Goal: Book appointment/travel/reservation

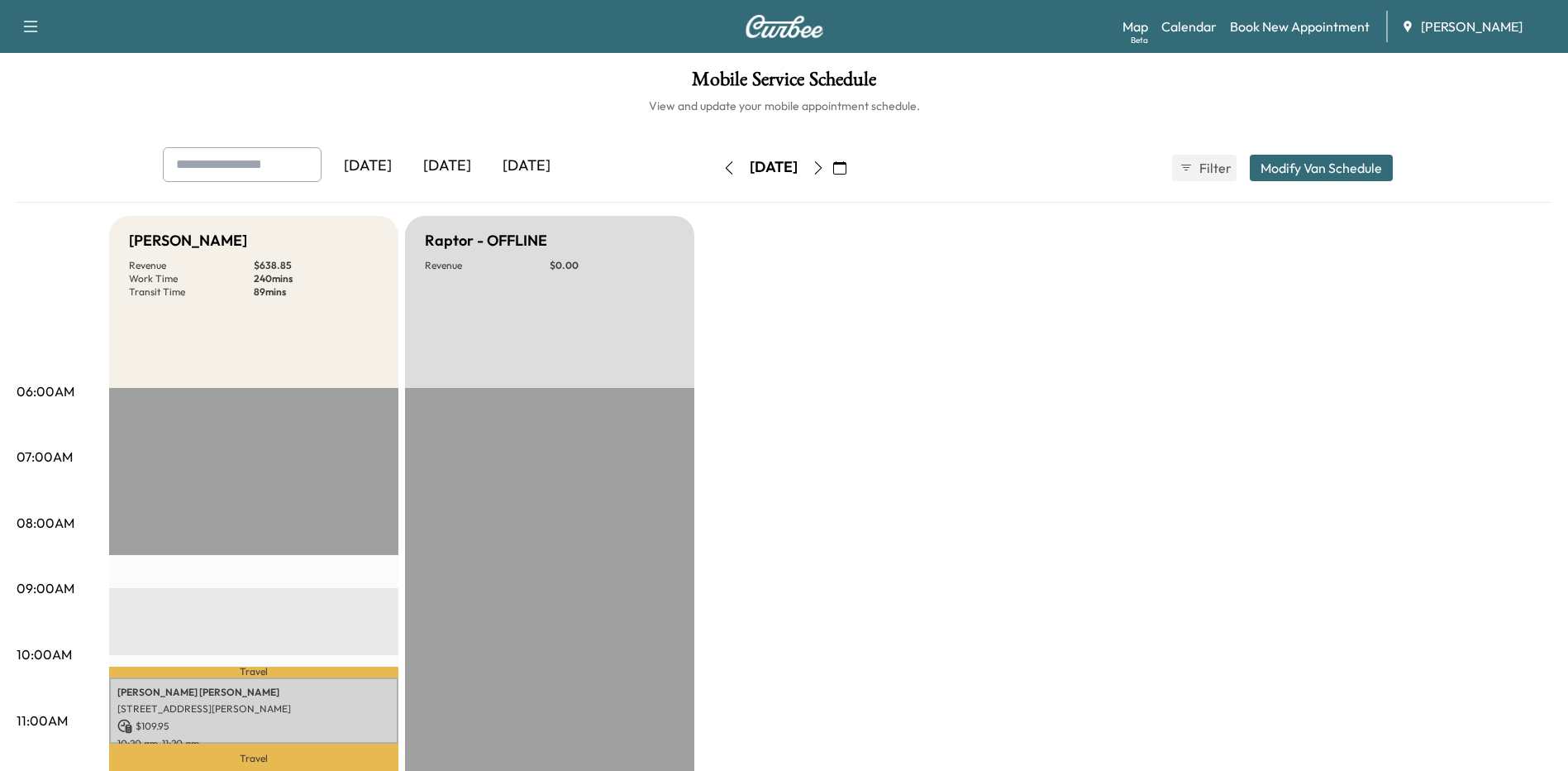
scroll to position [82, 0]
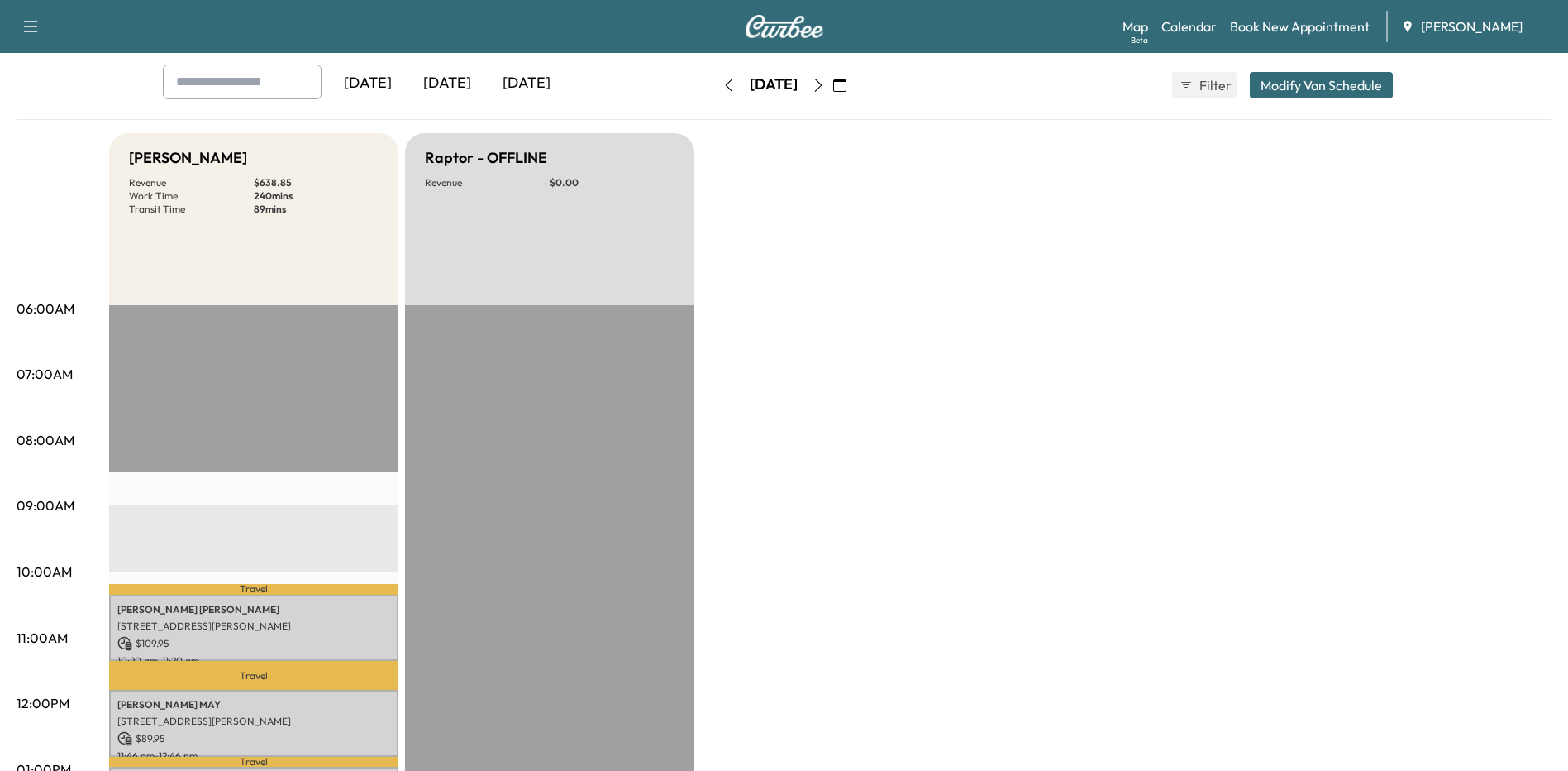
drag, startPoint x: 868, startPoint y: 251, endPoint x: 879, endPoint y: 125, distance: 126.5
click at [871, 244] on div "Bronco - [PERSON_NAME] Revenue $ 638.85 Work Time 240 mins Transit Time 89 mins…" at bounding box center [830, 753] width 1443 height 1241
click at [723, 87] on icon "button" at bounding box center [729, 85] width 13 height 13
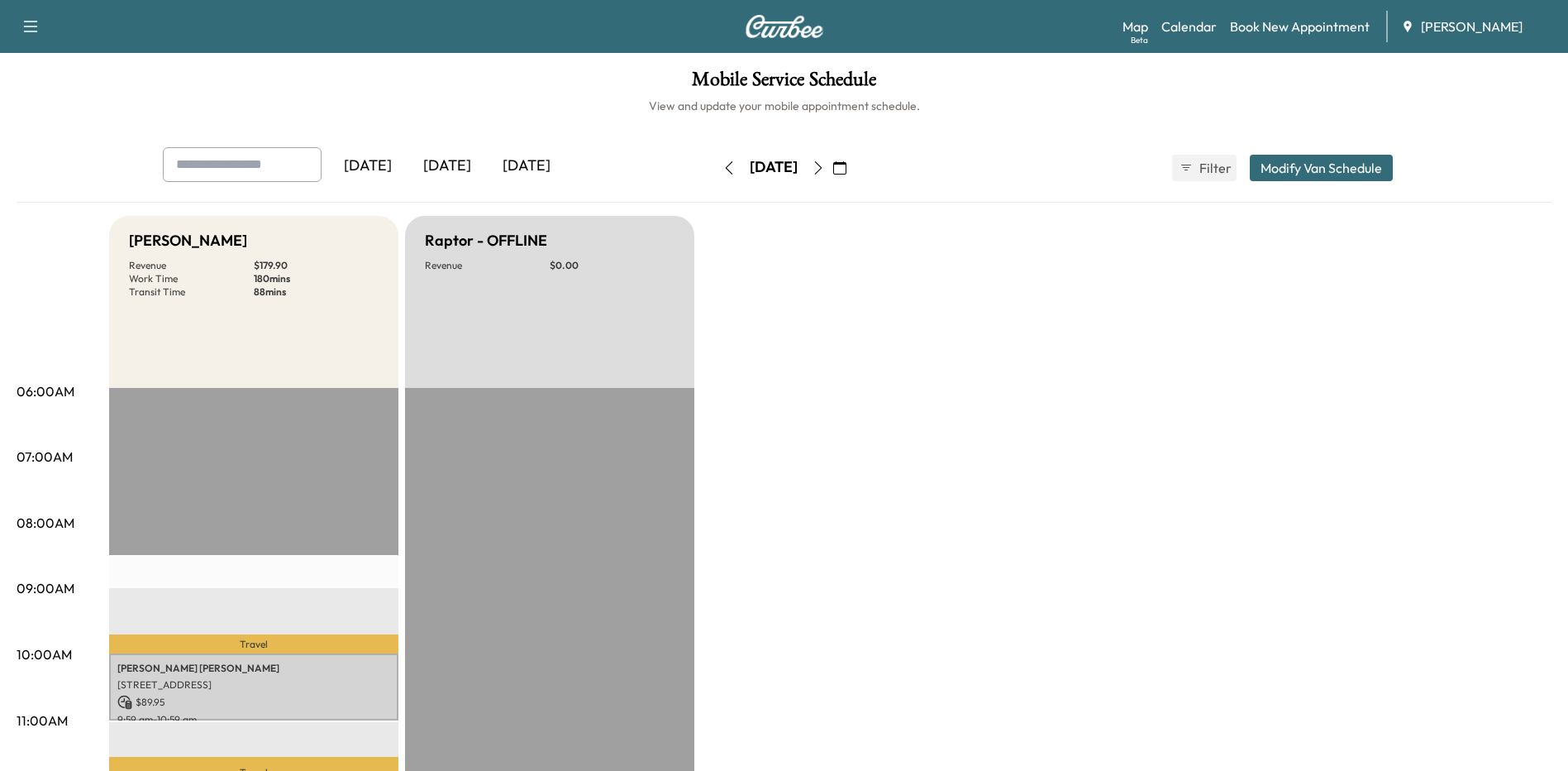
click at [825, 169] on icon "button" at bounding box center [818, 167] width 13 height 13
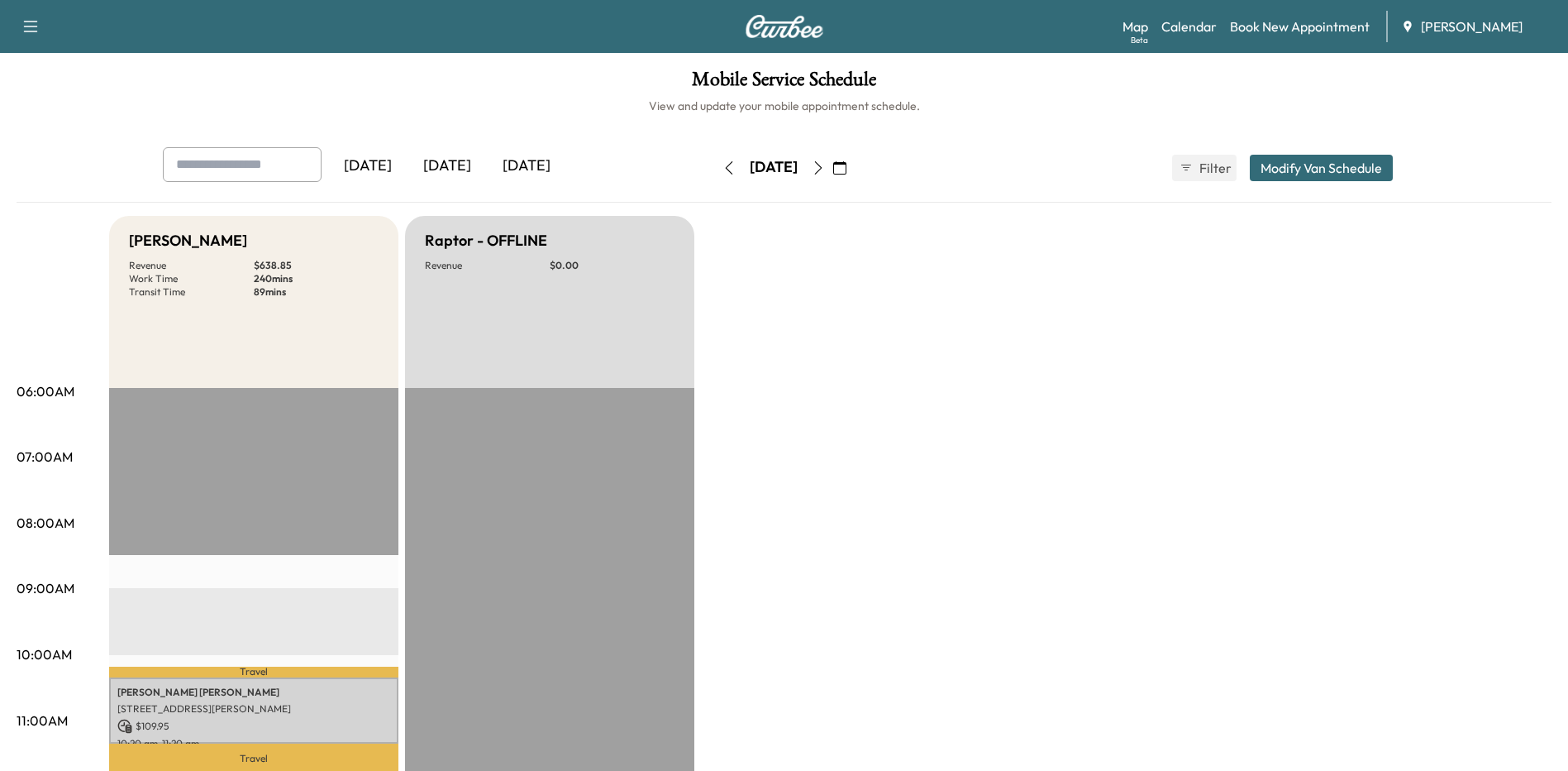
click at [854, 169] on button "button" at bounding box center [840, 167] width 28 height 26
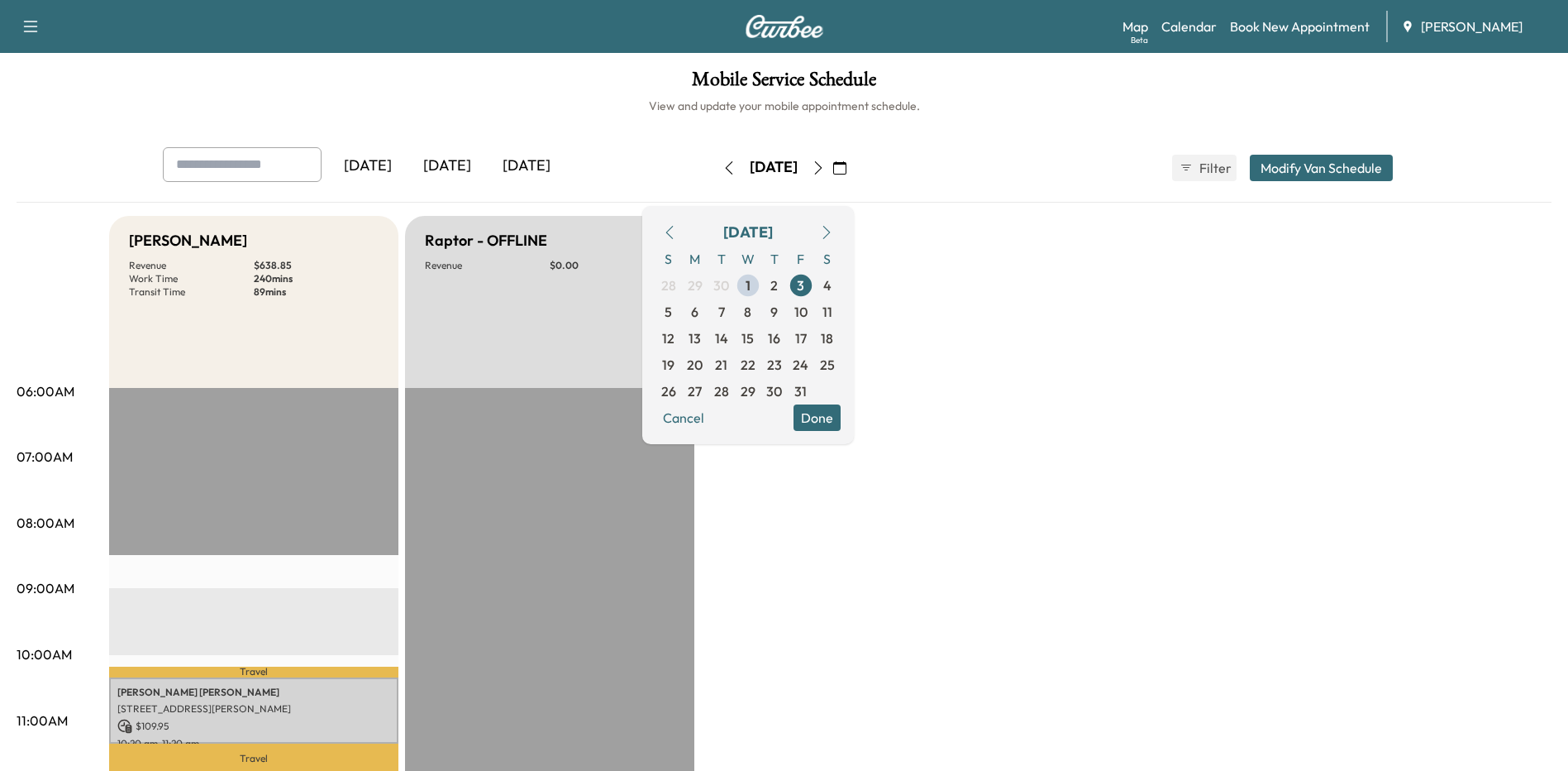
click at [699, 309] on span "6" at bounding box center [695, 311] width 7 height 20
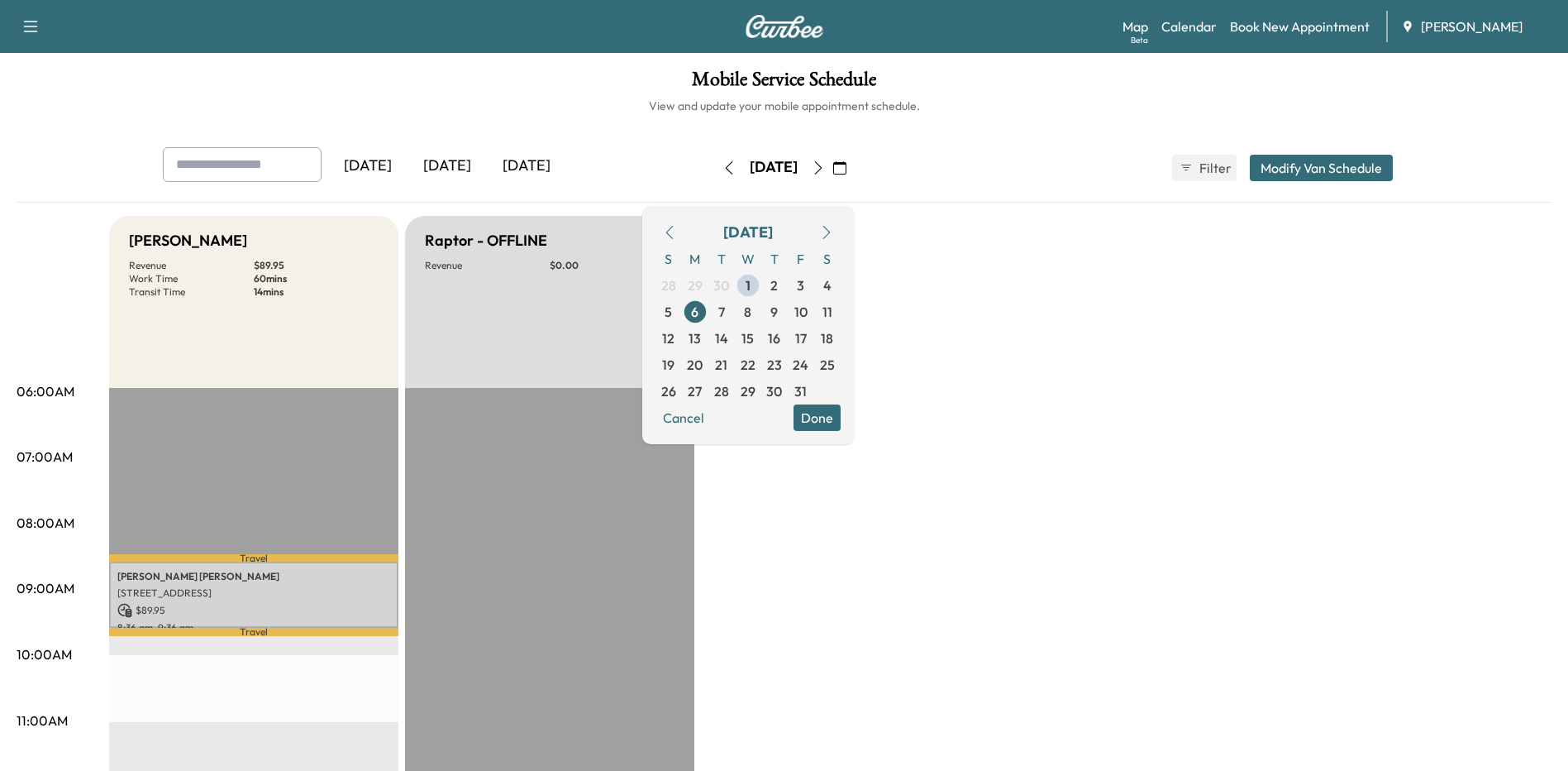
click at [841, 423] on button "Done" at bounding box center [817, 418] width 47 height 26
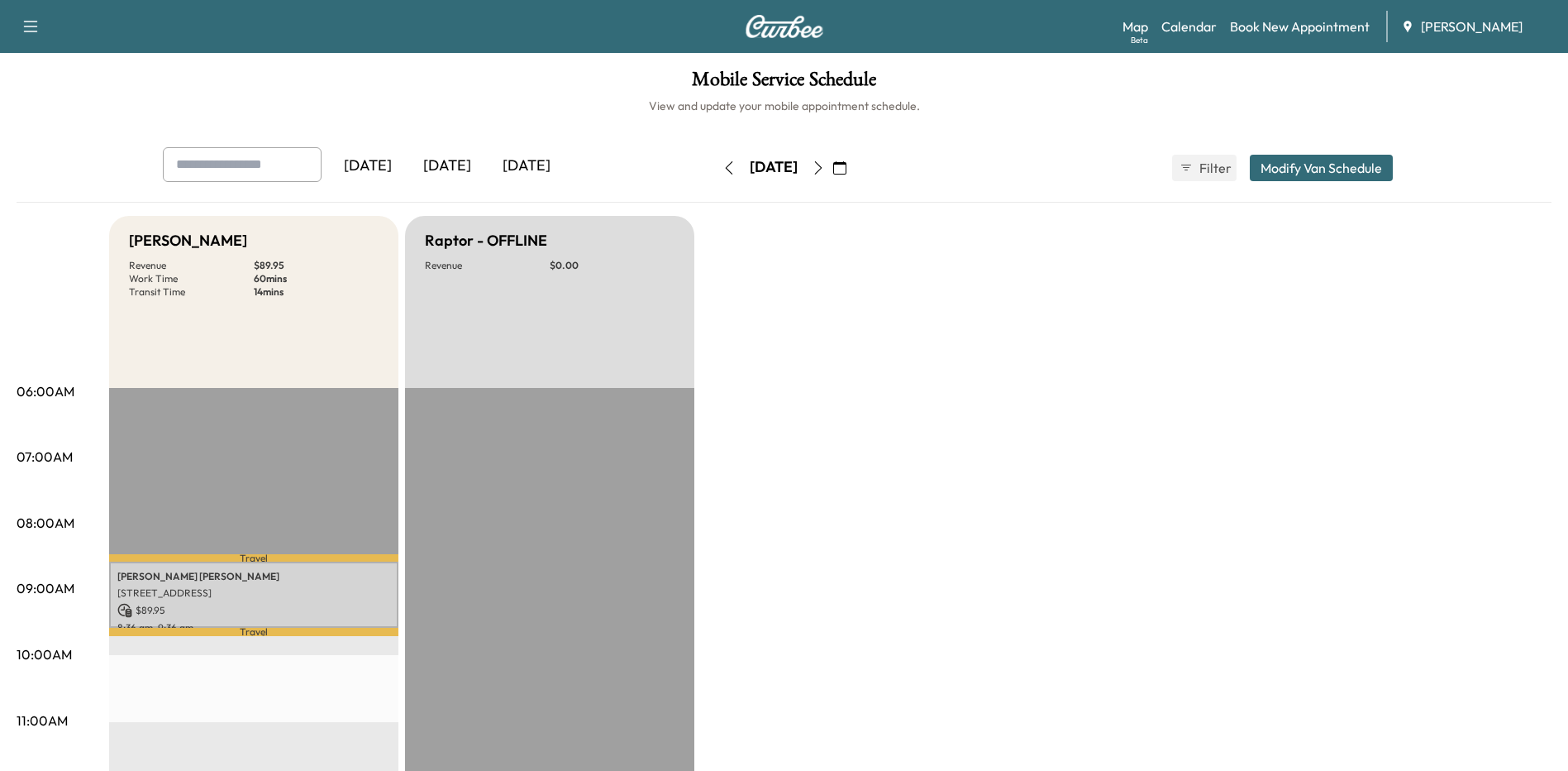
drag, startPoint x: 1283, startPoint y: 165, endPoint x: 1267, endPoint y: 163, distance: 16.1
click at [1283, 165] on button "Modify Van Schedule" at bounding box center [1321, 167] width 143 height 26
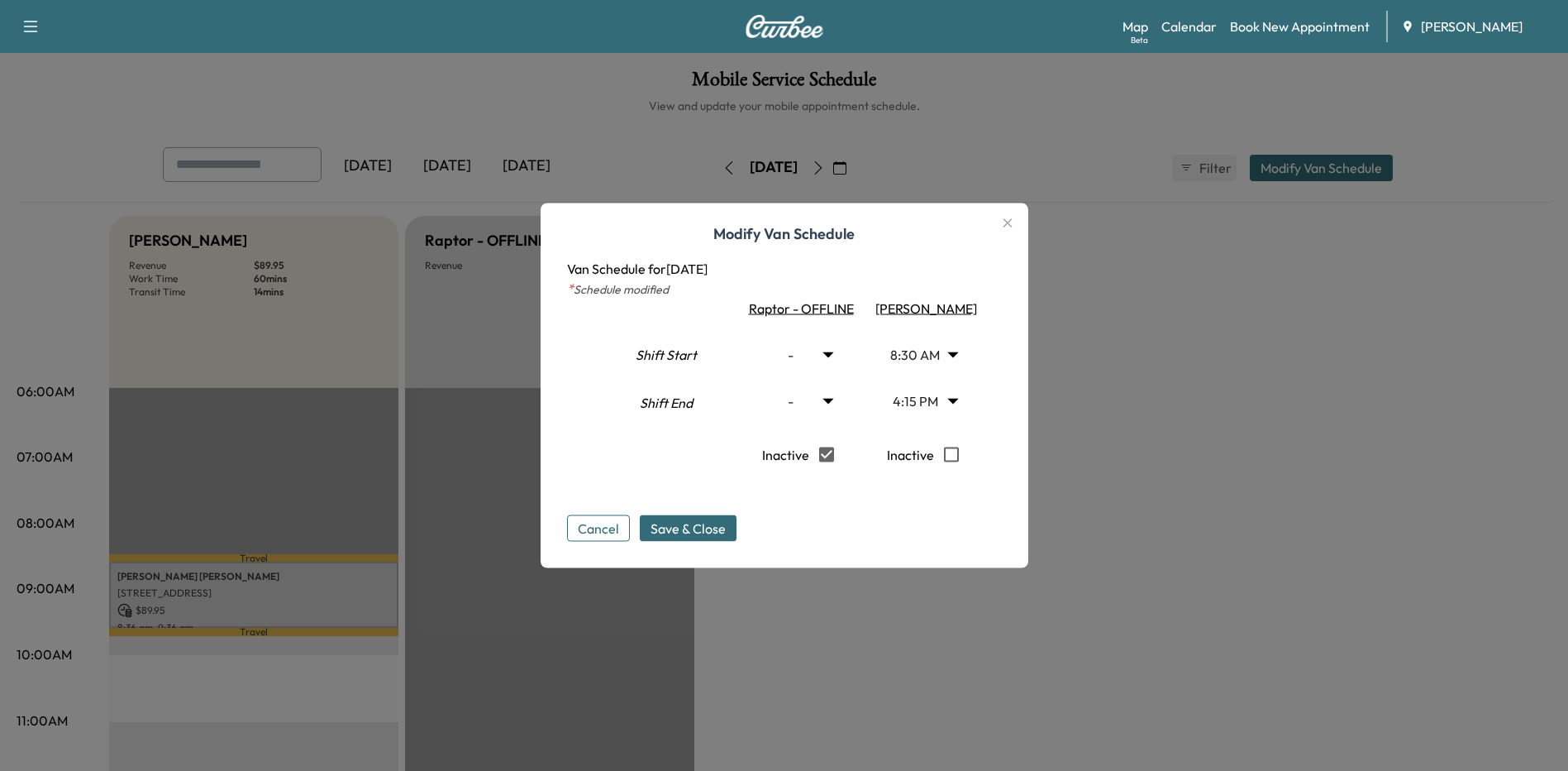
drag, startPoint x: 601, startPoint y: 524, endPoint x: 629, endPoint y: 483, distance: 49.6
click at [602, 524] on button "Cancel" at bounding box center [598, 528] width 63 height 26
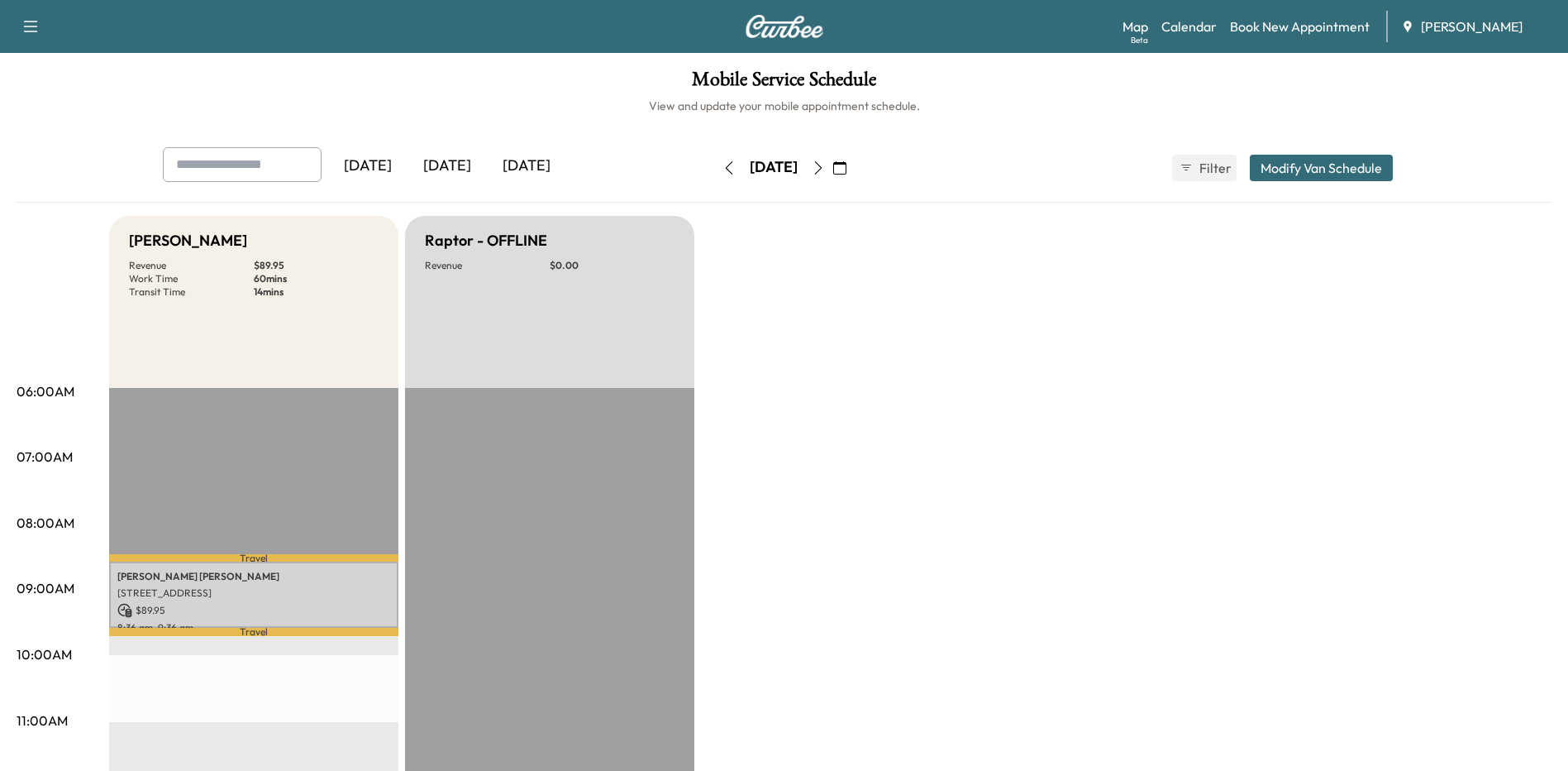
click at [1186, 23] on link "Calendar" at bounding box center [1189, 26] width 55 height 20
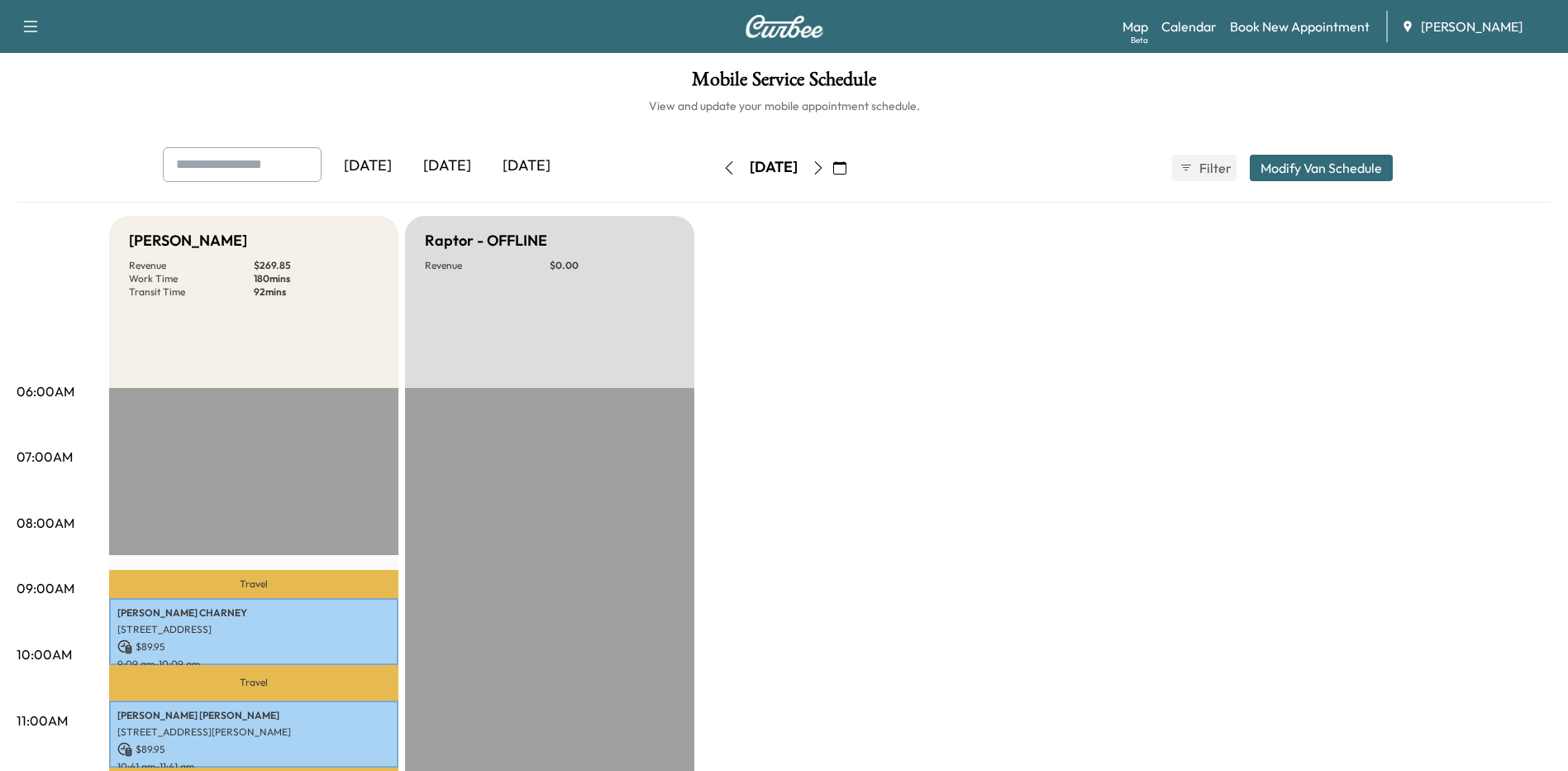
click at [1315, 25] on link "Book New Appointment" at bounding box center [1300, 26] width 140 height 20
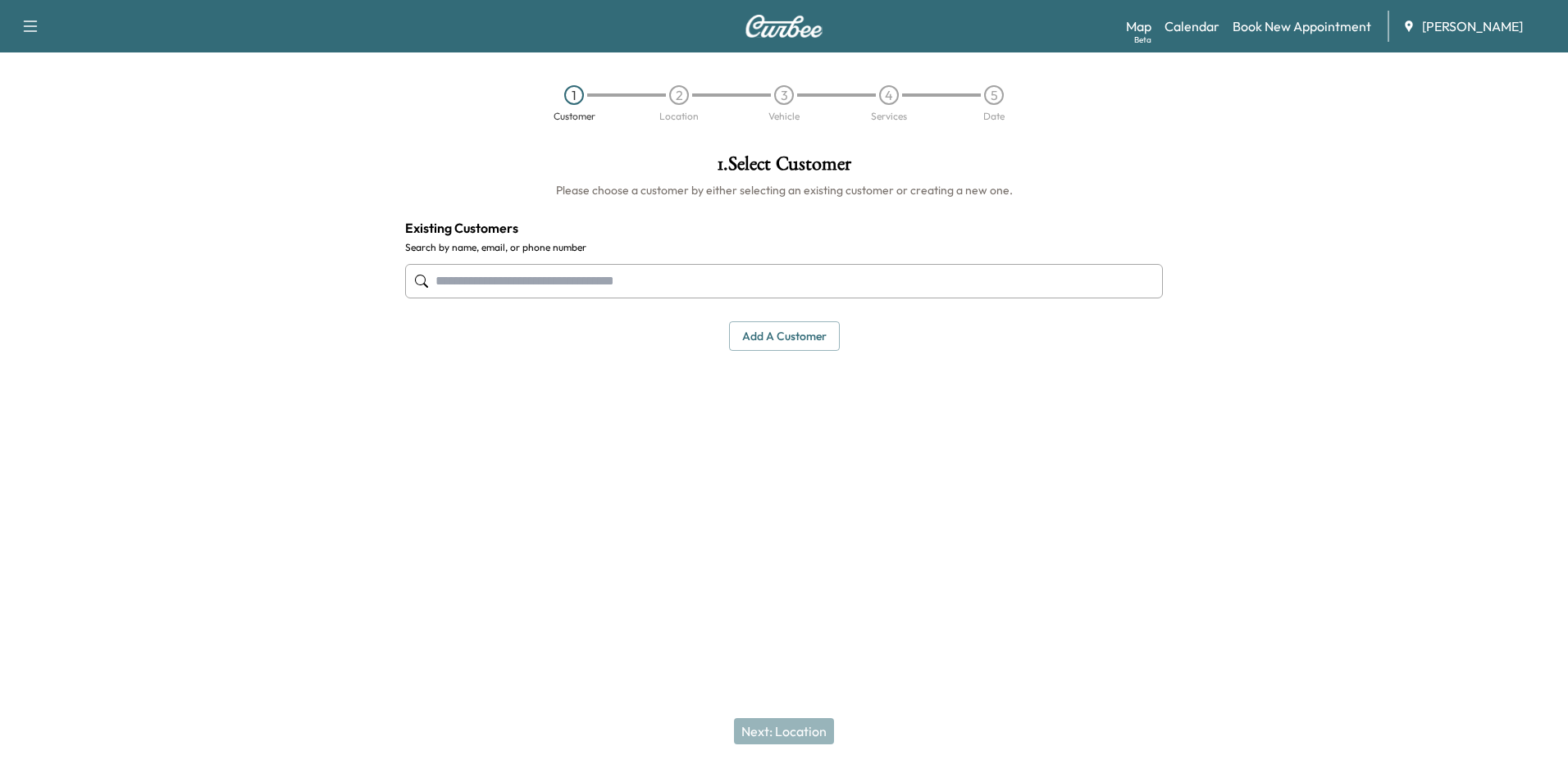
click at [599, 280] on input "text" at bounding box center [784, 281] width 758 height 35
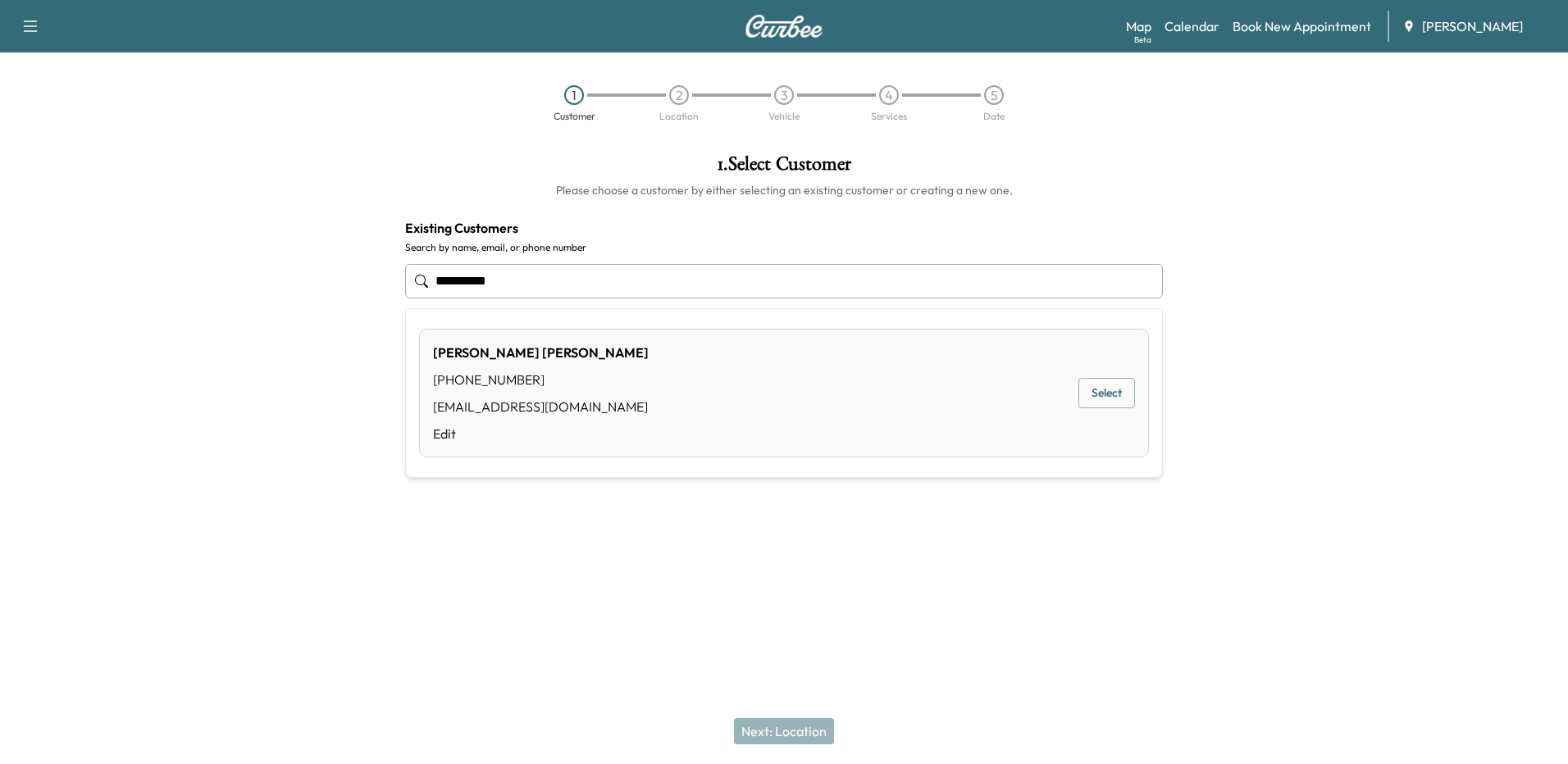
click at [1102, 394] on button "Select" at bounding box center [1106, 392] width 56 height 30
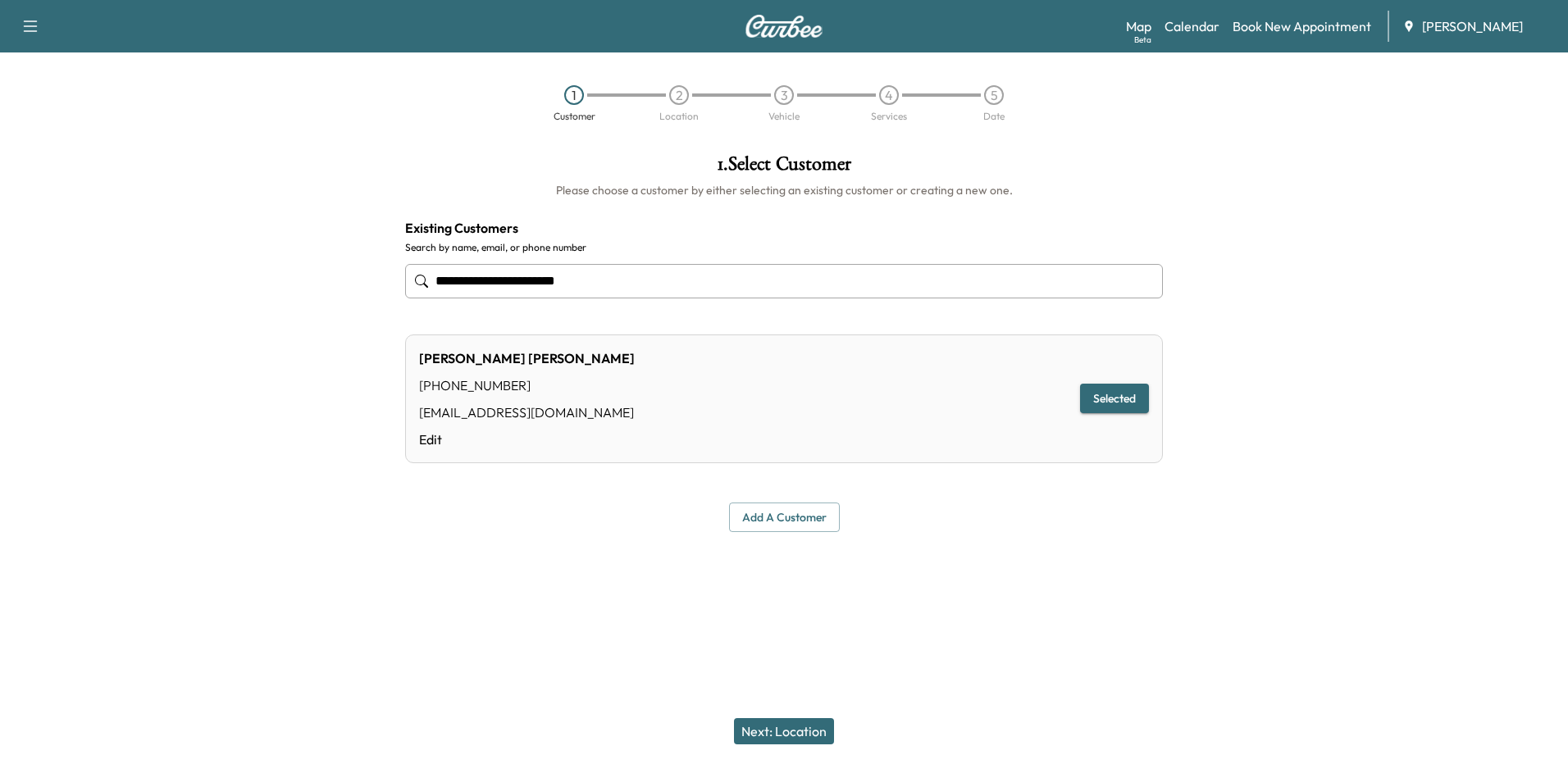
type input "**********"
click at [808, 734] on button "Next: Location" at bounding box center [784, 731] width 100 height 26
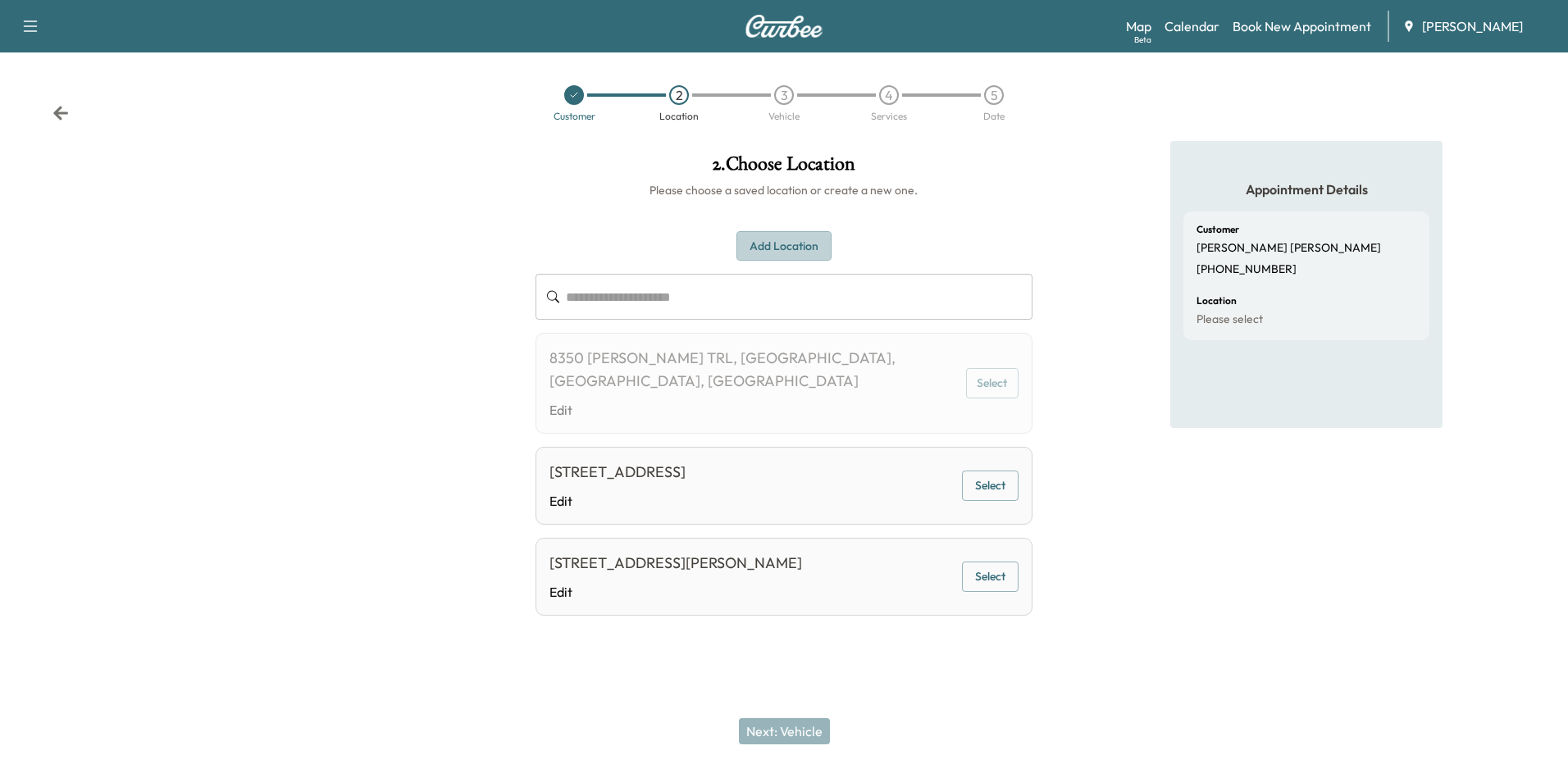
click at [793, 247] on button "Add Location" at bounding box center [784, 246] width 95 height 30
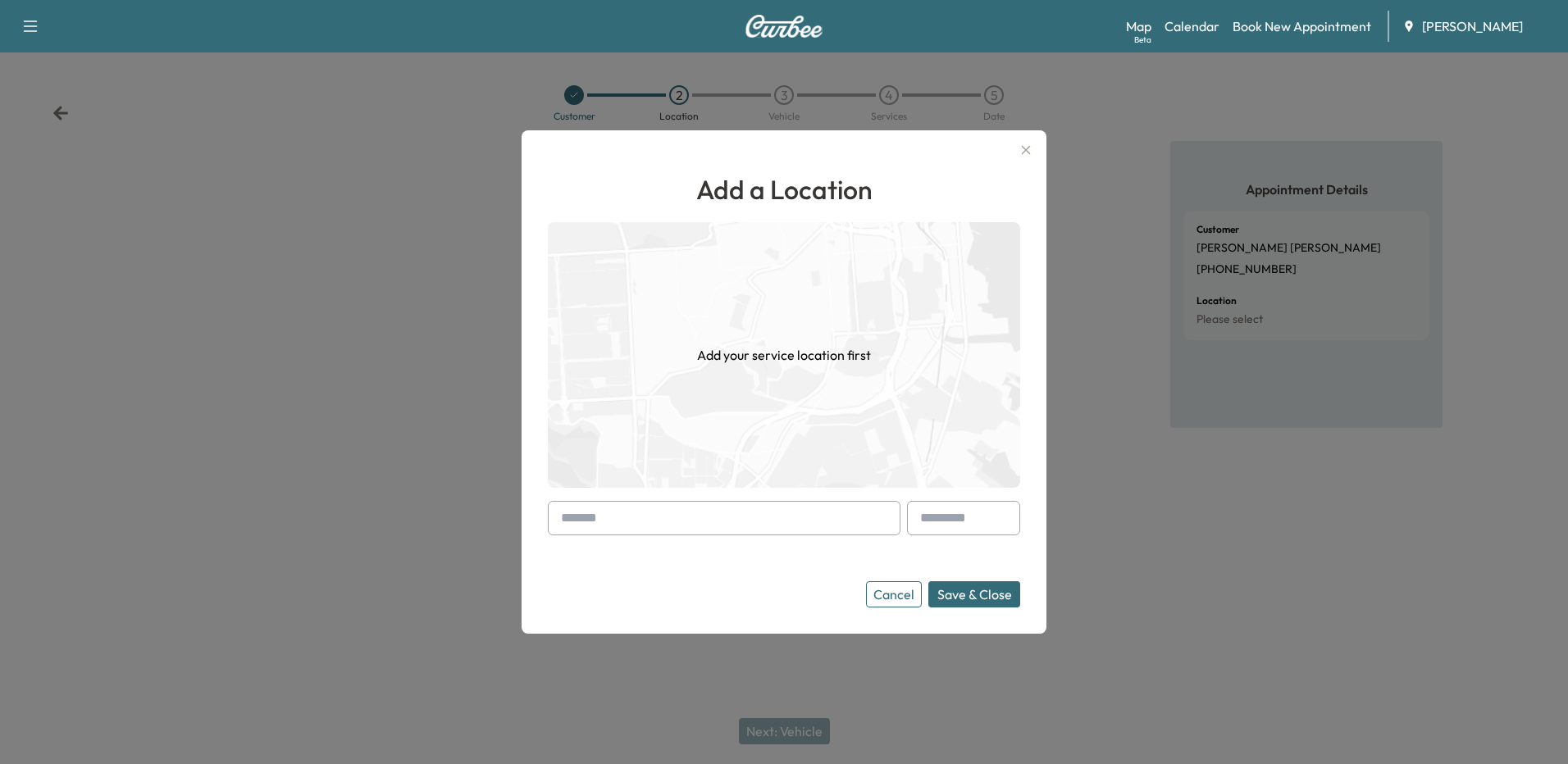
click at [657, 509] on input "text" at bounding box center [724, 518] width 353 height 35
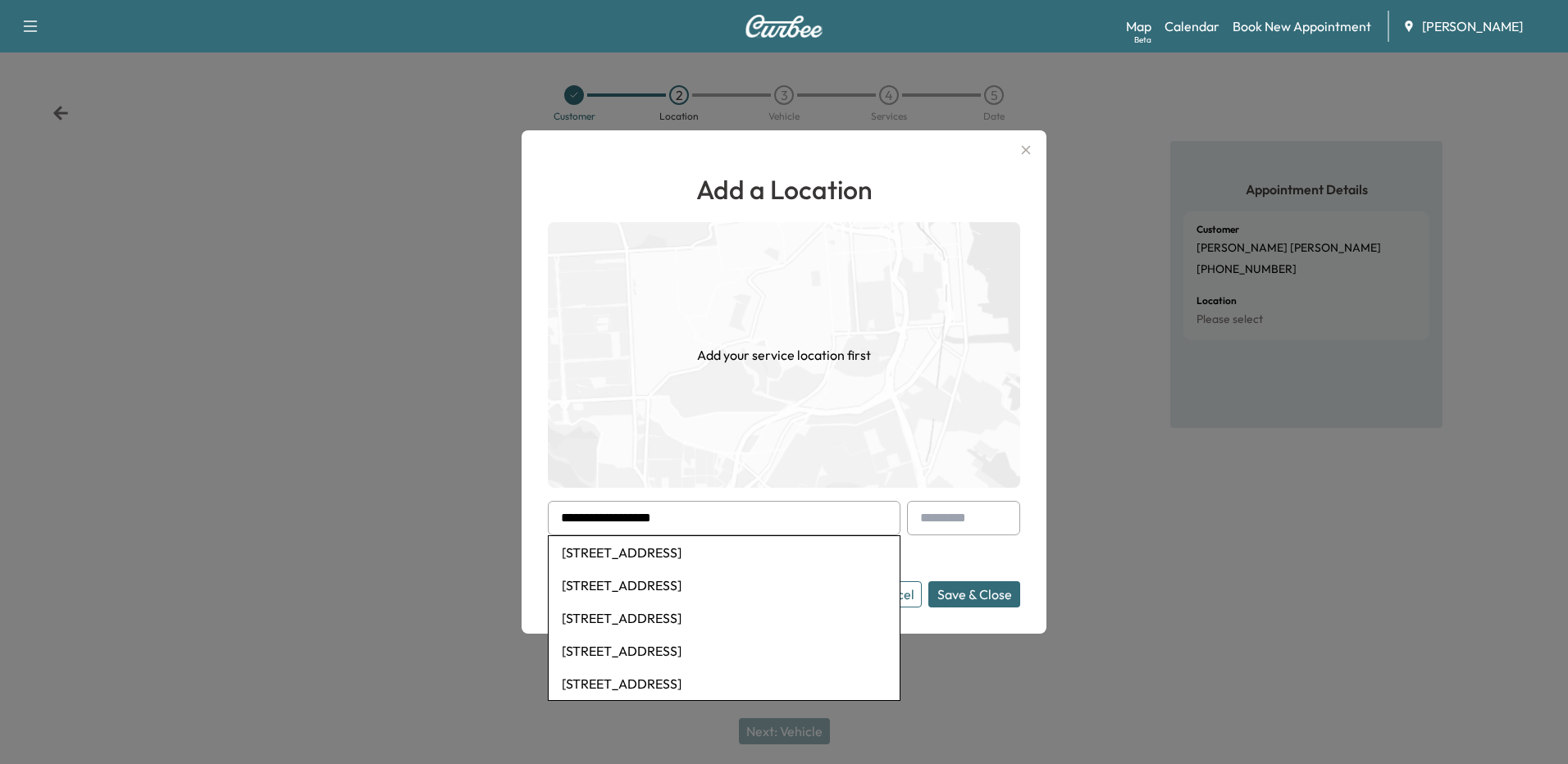
click at [729, 561] on li "[STREET_ADDRESS]" at bounding box center [724, 552] width 351 height 33
type input "**********"
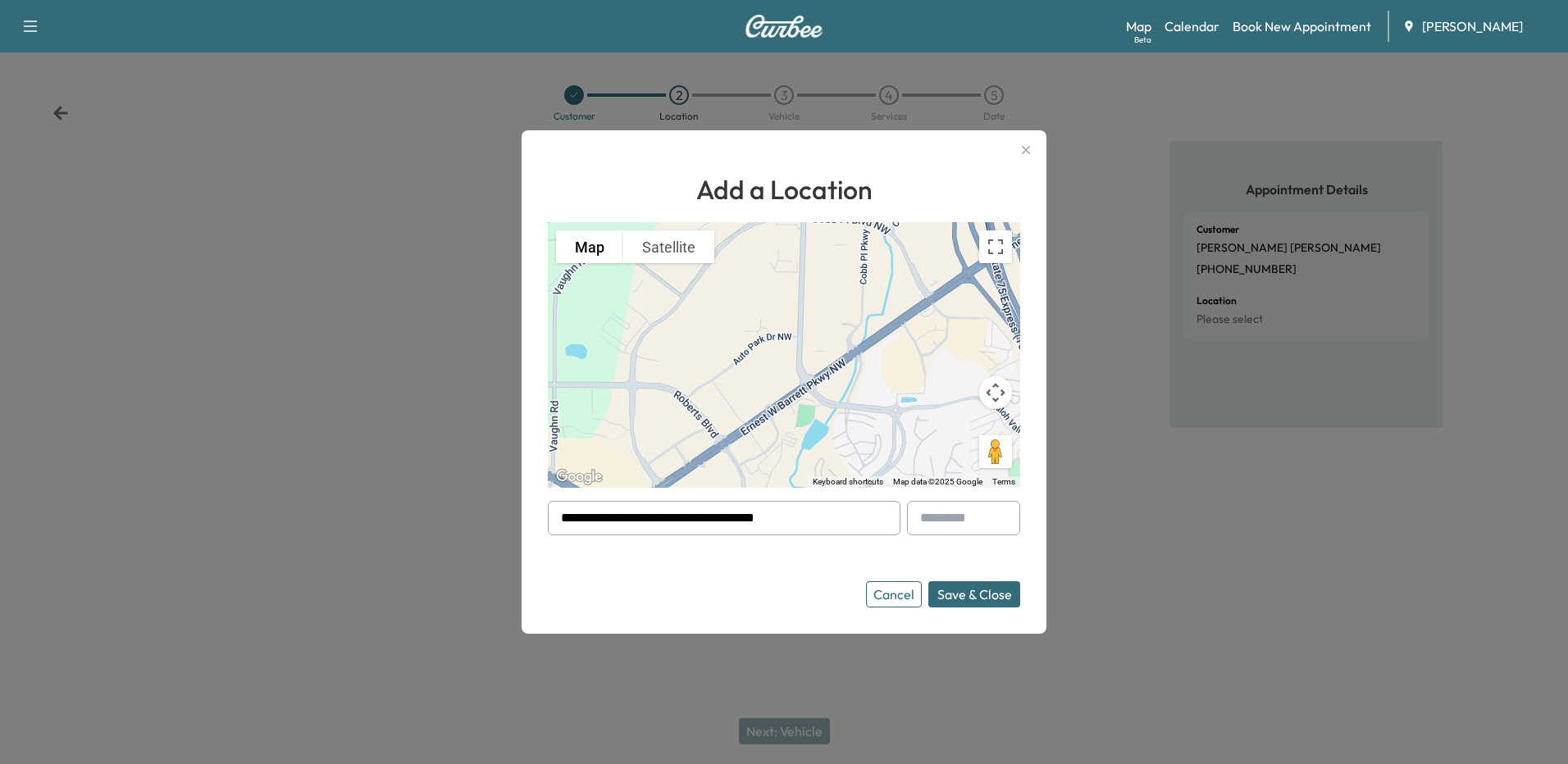
click at [983, 588] on button "Save & Close" at bounding box center [974, 594] width 92 height 26
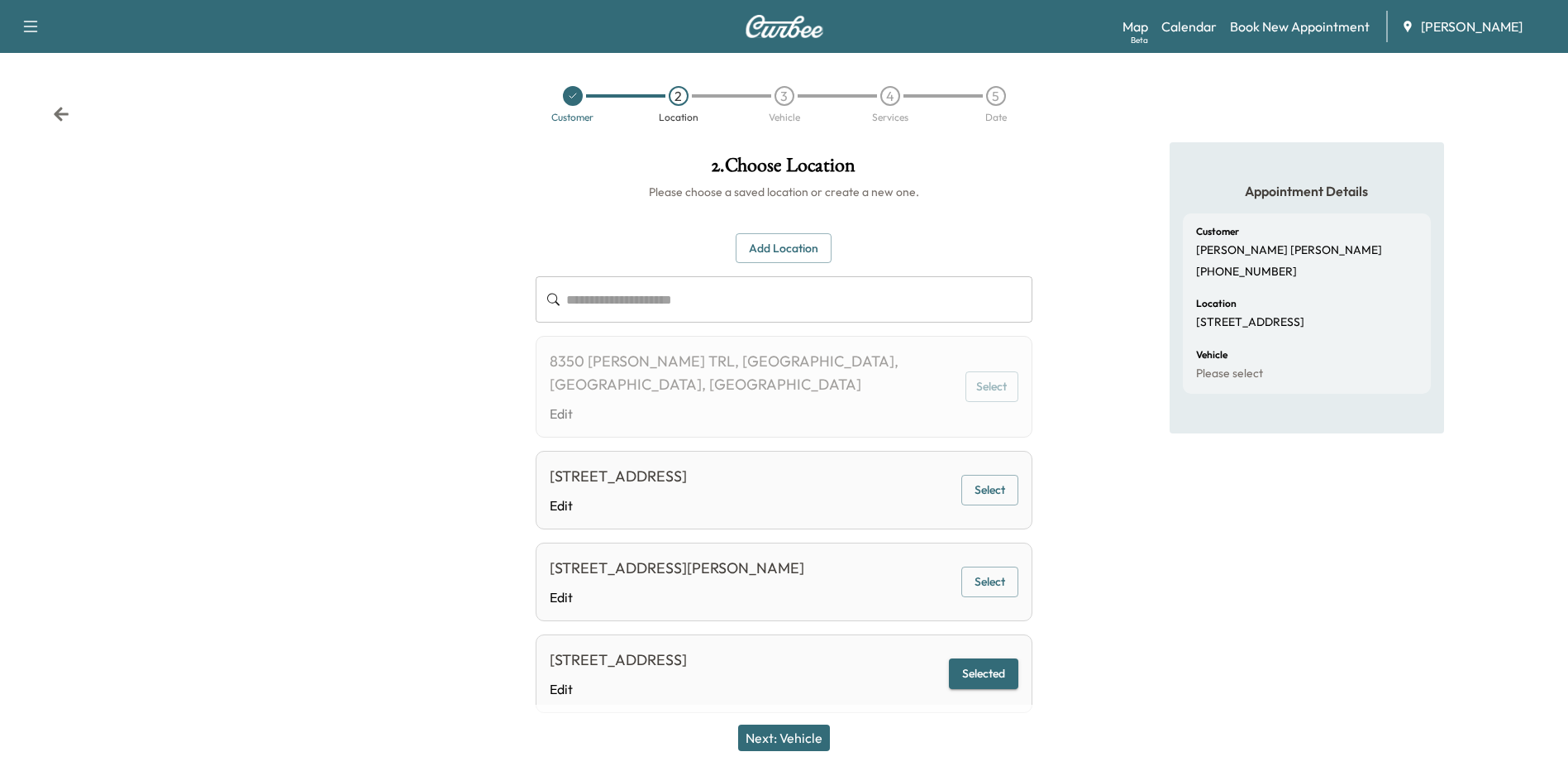
click at [784, 743] on button "Next: Vehicle" at bounding box center [784, 738] width 92 height 26
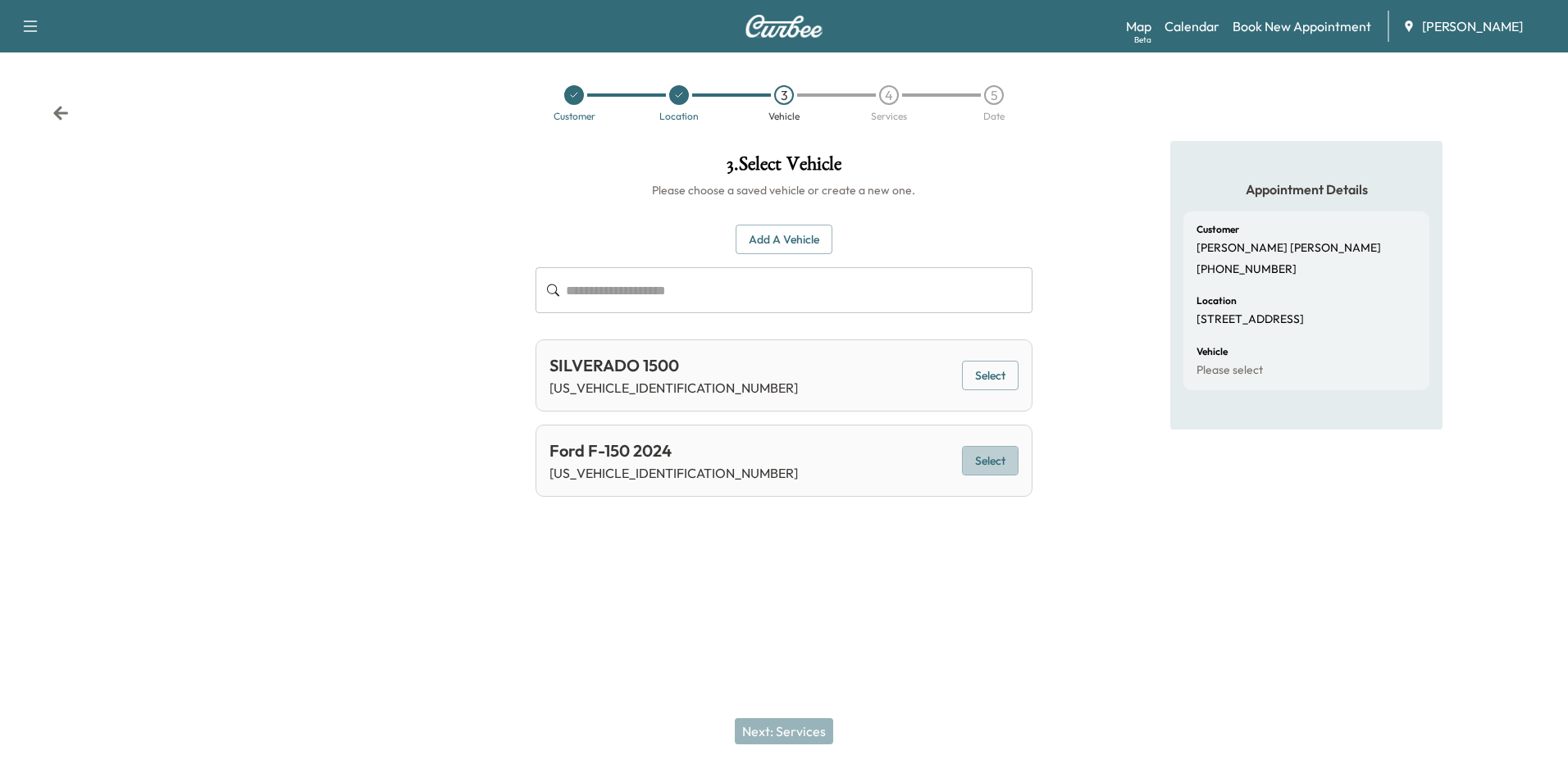
click at [996, 465] on button "Select" at bounding box center [989, 460] width 56 height 30
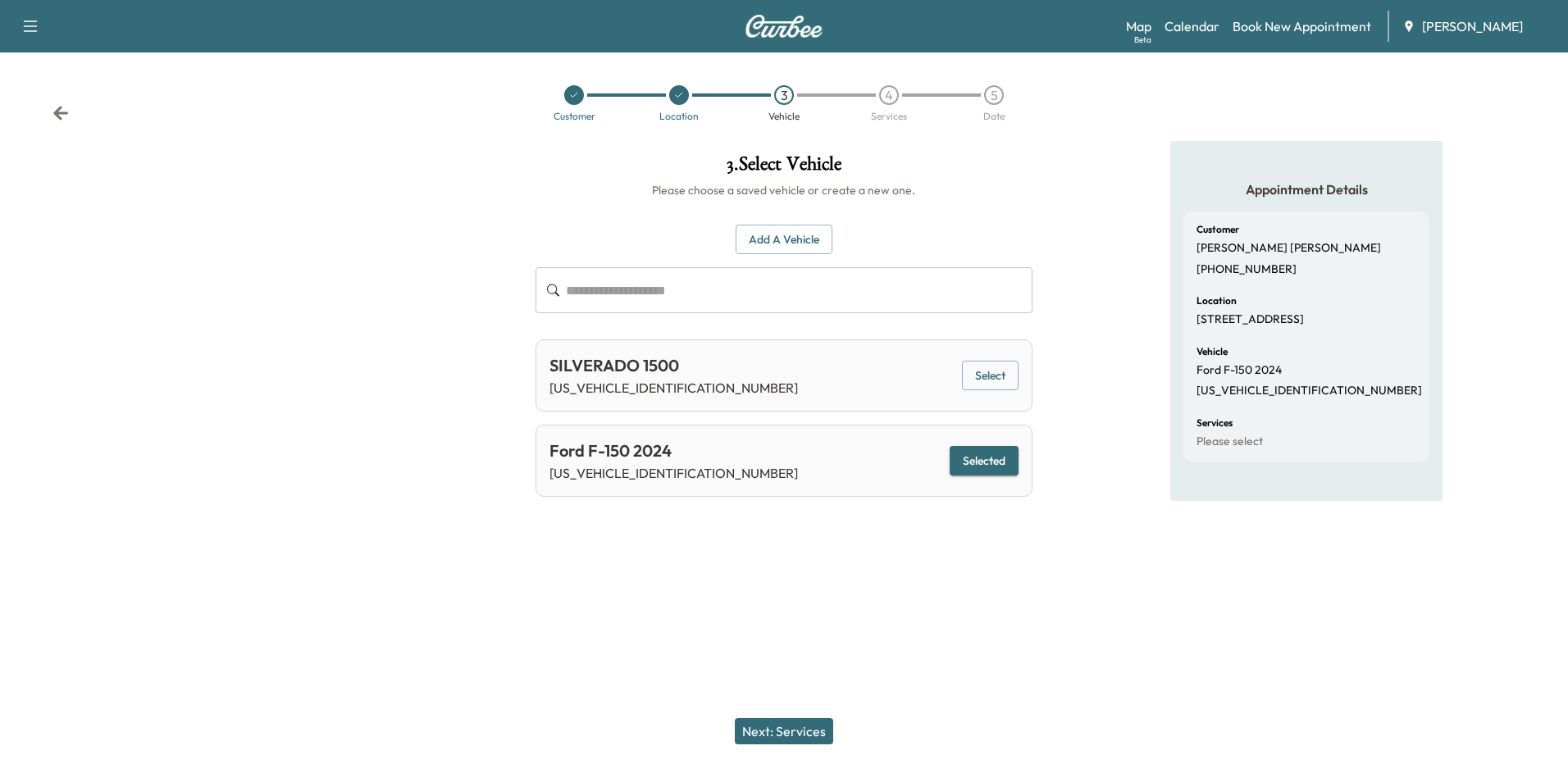
click at [801, 731] on button "Next: Services" at bounding box center [784, 731] width 98 height 26
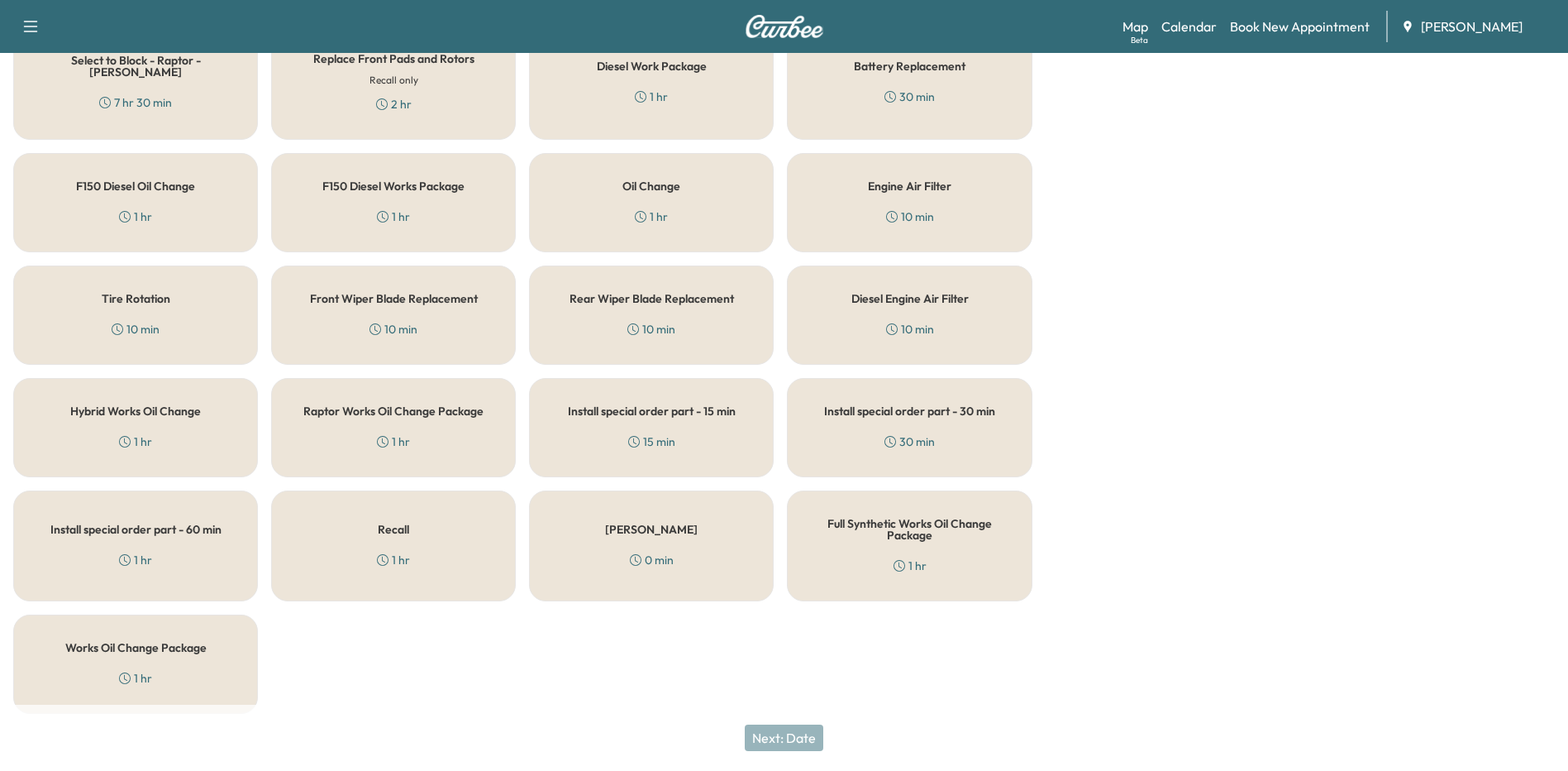
scroll to position [544, 0]
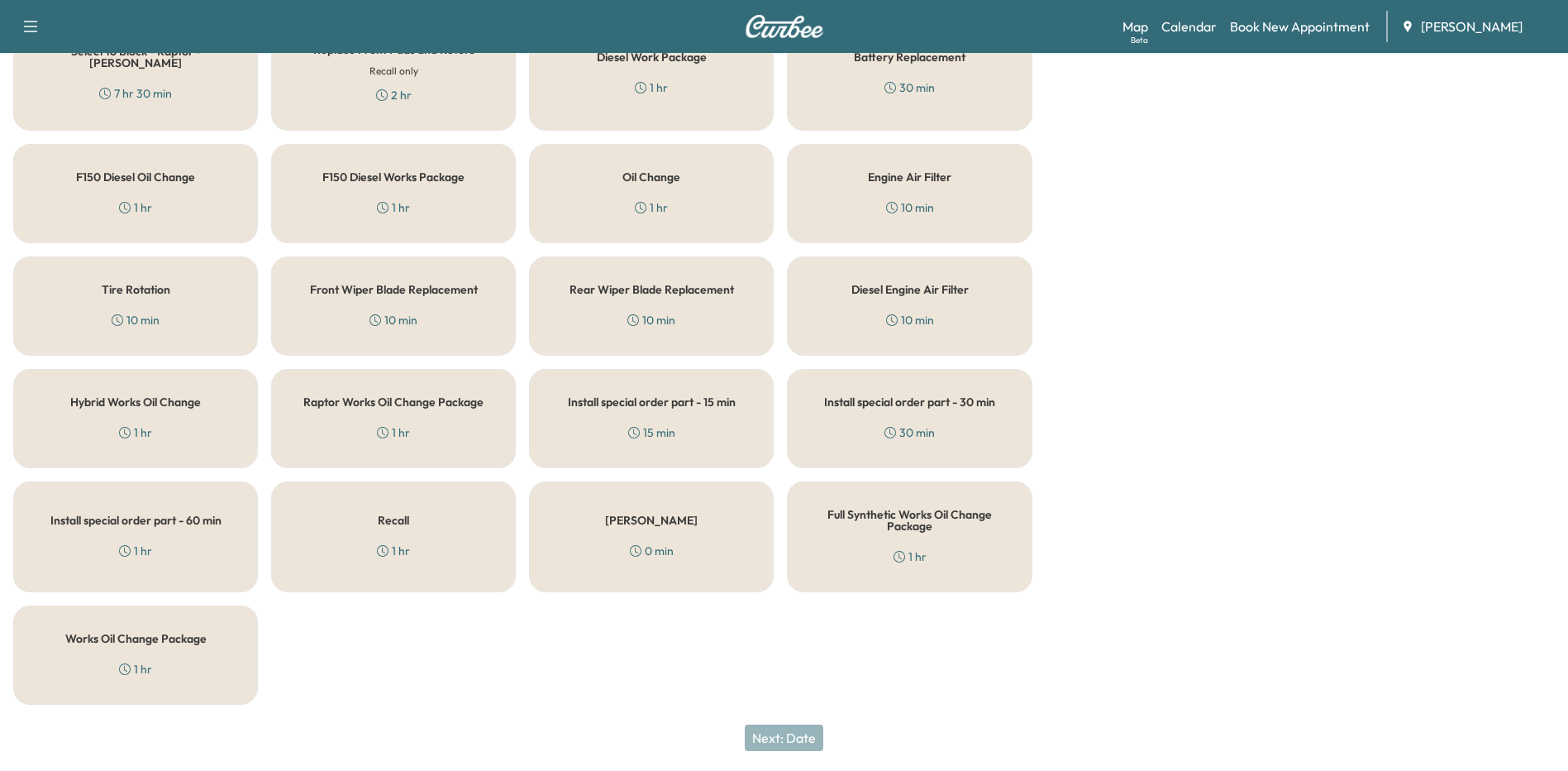
click at [130, 654] on div "Works Oil Change Package 1 hr" at bounding box center [135, 654] width 244 height 99
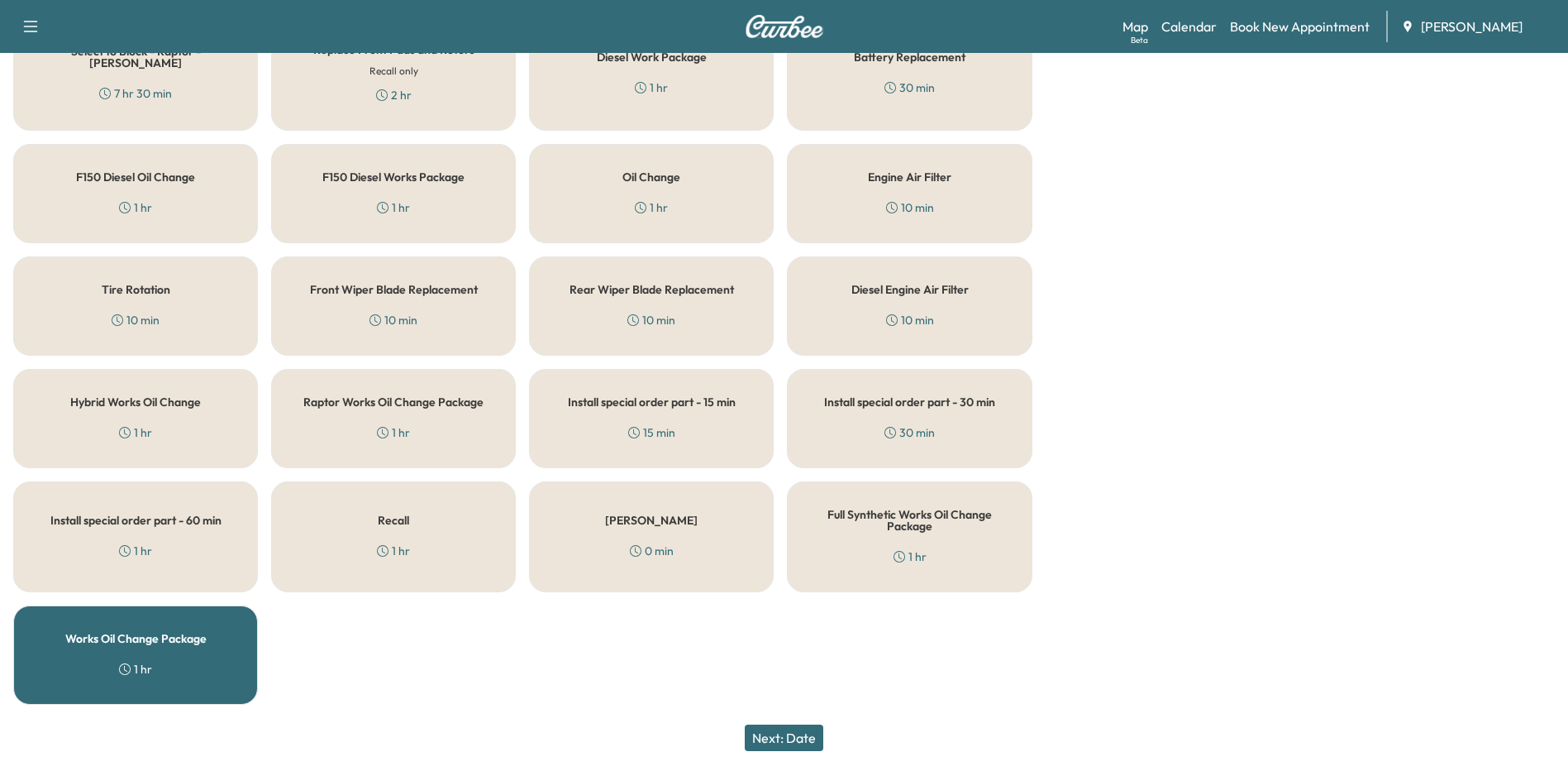
click at [808, 739] on button "Next: Date" at bounding box center [784, 738] width 79 height 26
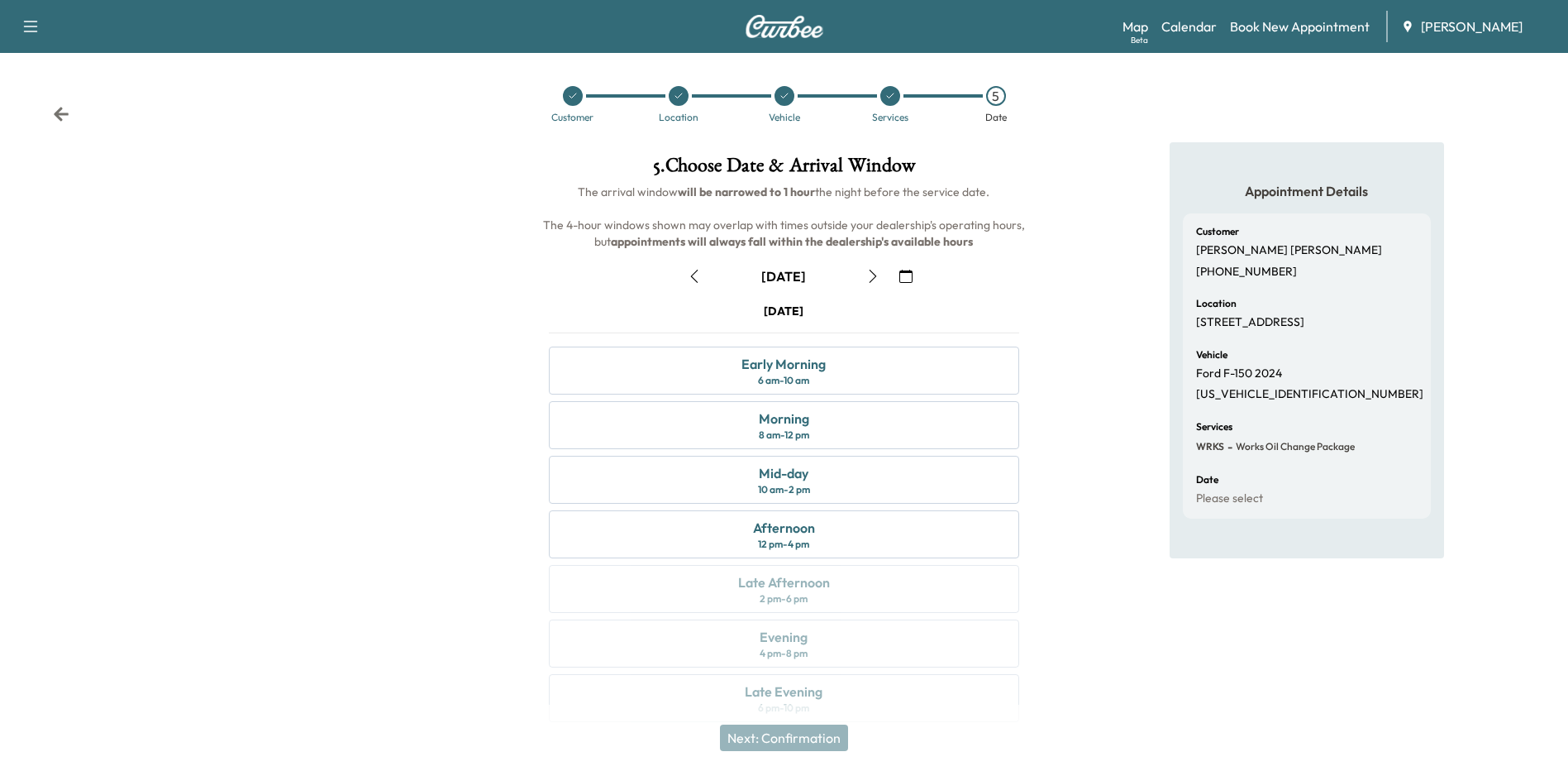
click at [865, 434] on div "Morning 8 am - 12 pm" at bounding box center [784, 425] width 470 height 48
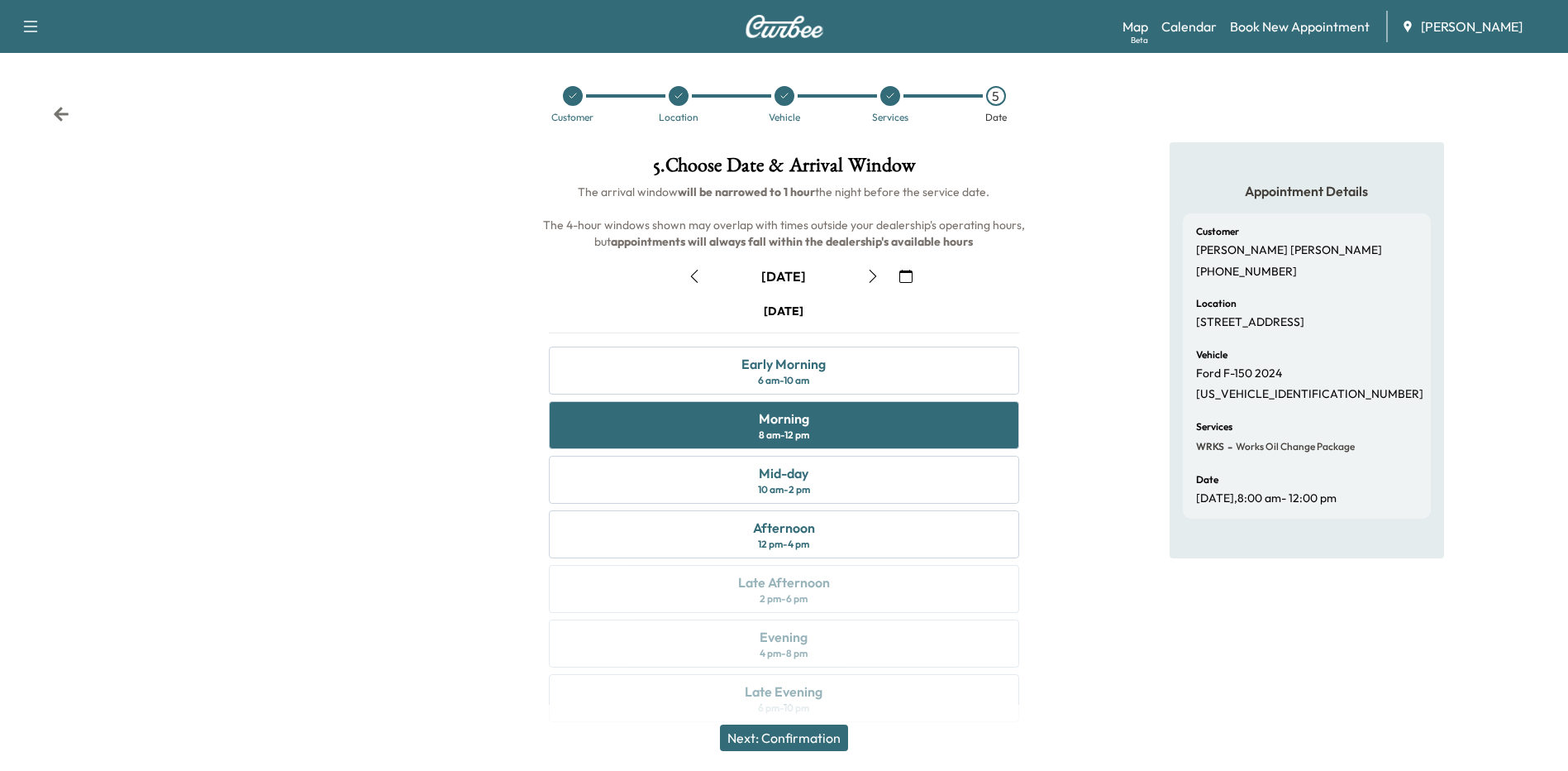
click at [801, 743] on button "Next: Confirmation" at bounding box center [784, 738] width 128 height 26
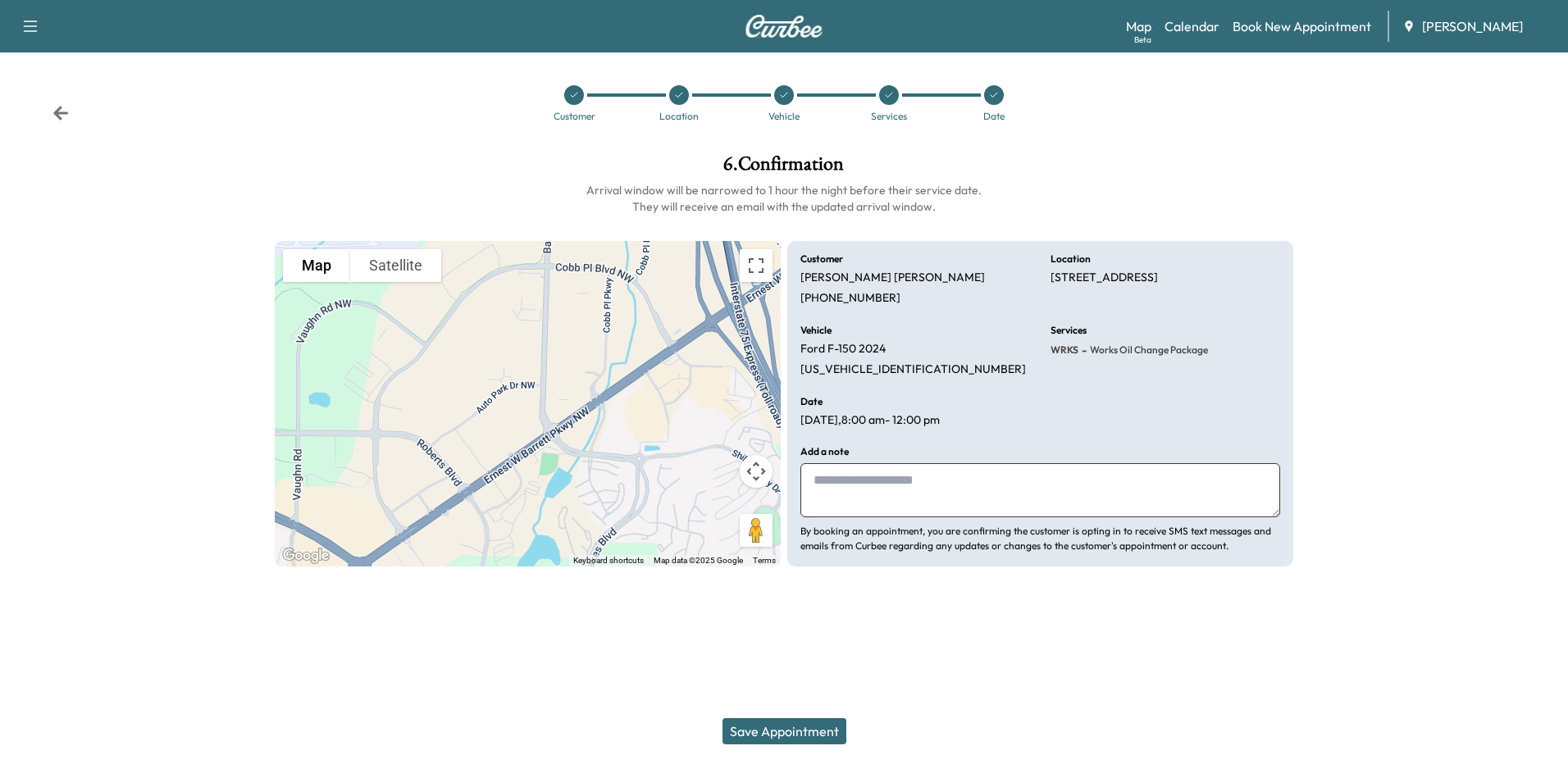
click at [919, 499] on textarea at bounding box center [1040, 490] width 480 height 54
click at [968, 485] on textarea "**********" at bounding box center [1040, 490] width 480 height 54
type textarea "**********"
click at [808, 734] on button "Save Appointment" at bounding box center [784, 731] width 124 height 26
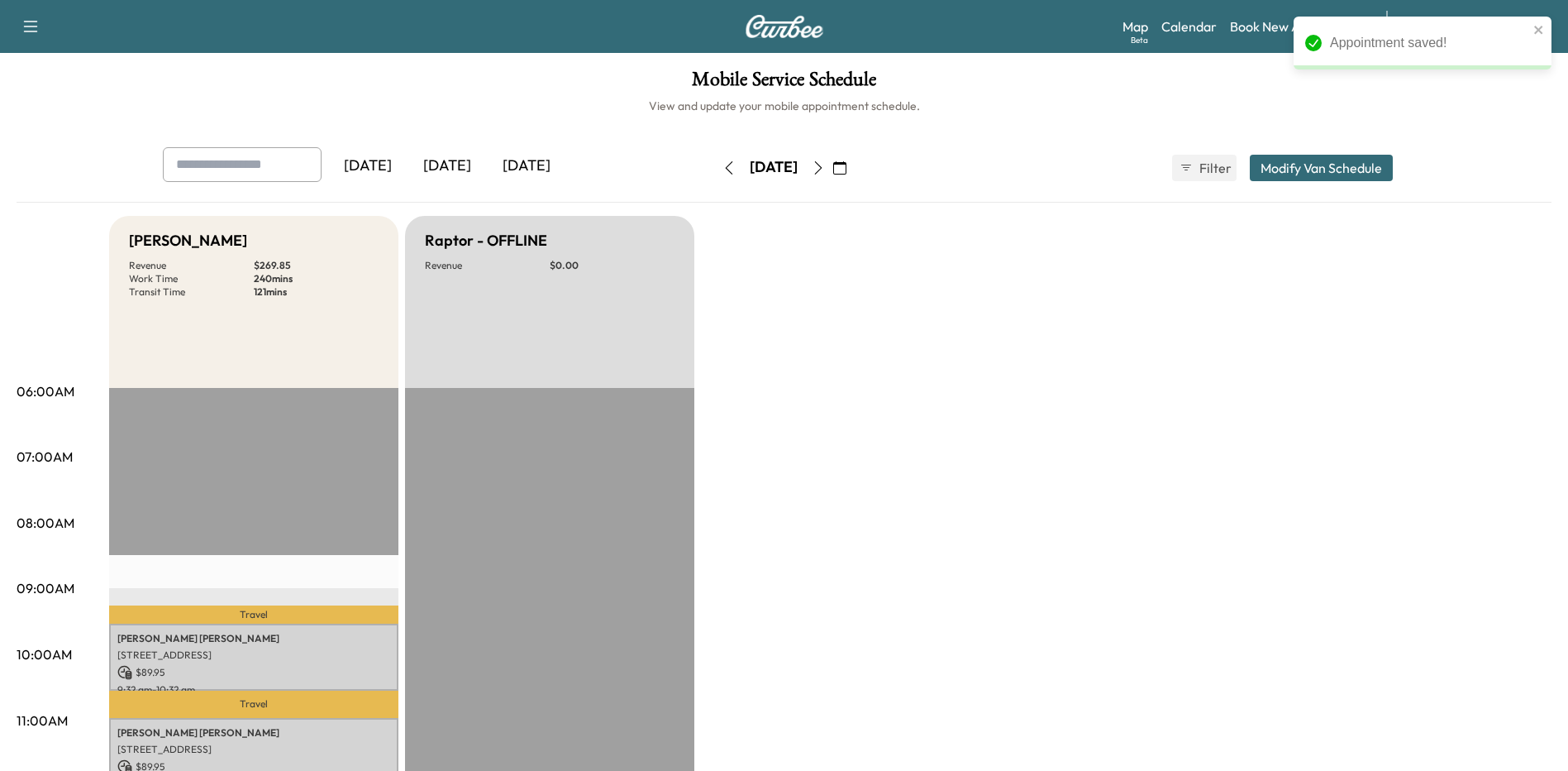
drag, startPoint x: 1169, startPoint y: 598, endPoint x: 731, endPoint y: 507, distance: 447.4
drag, startPoint x: 713, startPoint y: 614, endPoint x: 831, endPoint y: 588, distance: 120.8
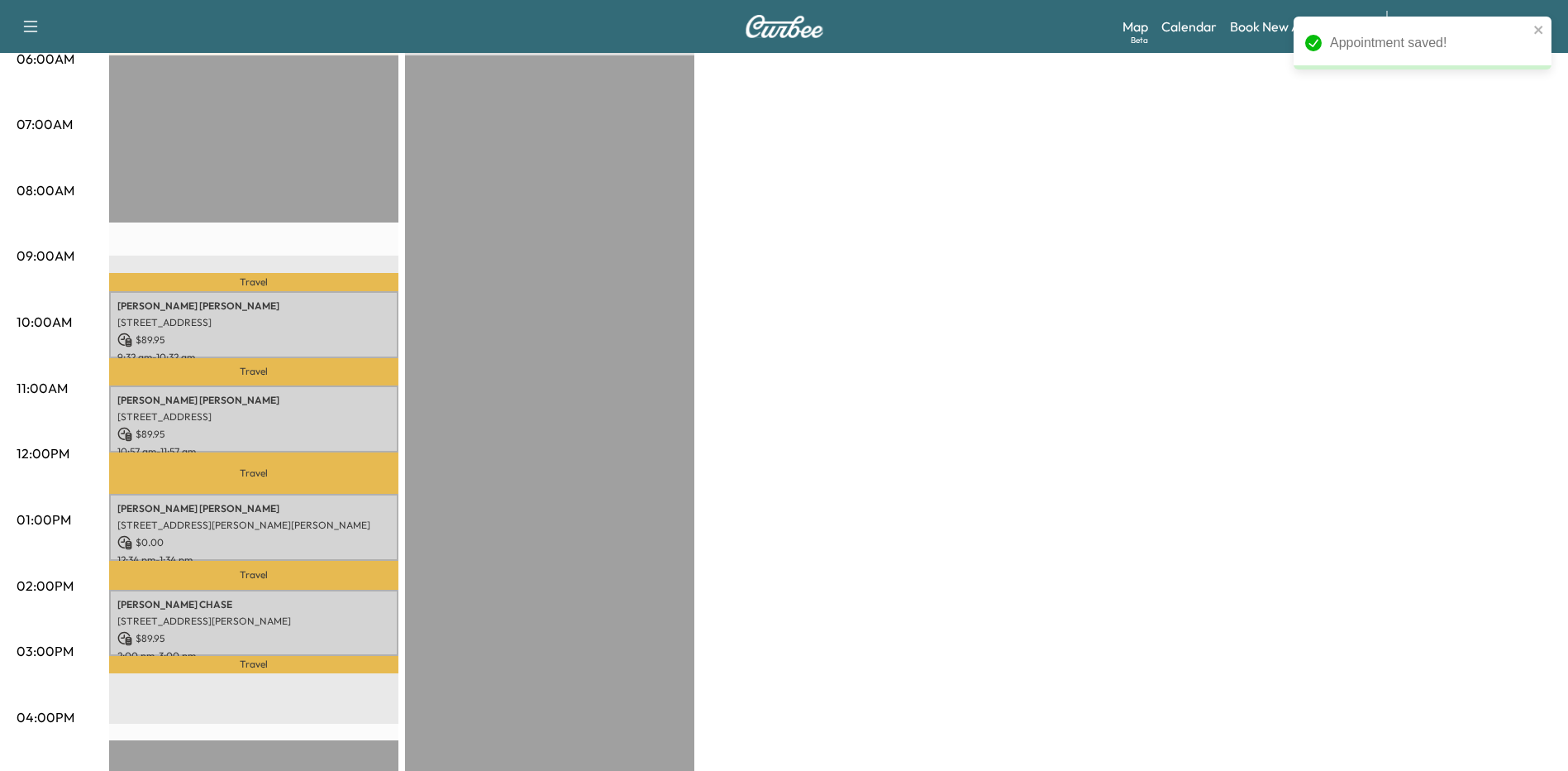
scroll to position [331, 0]
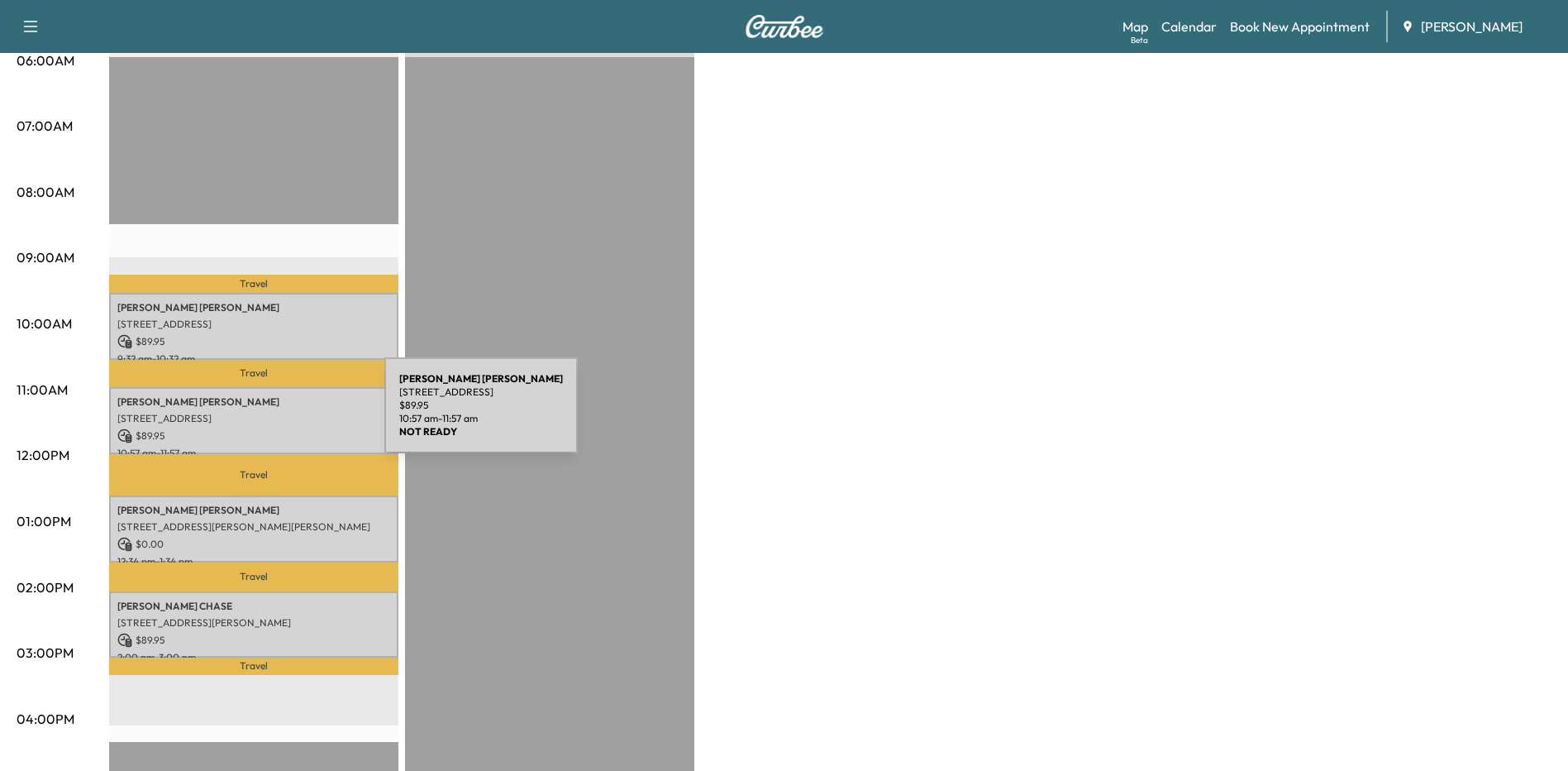
click at [261, 415] on p "[STREET_ADDRESS]" at bounding box center [253, 418] width 272 height 13
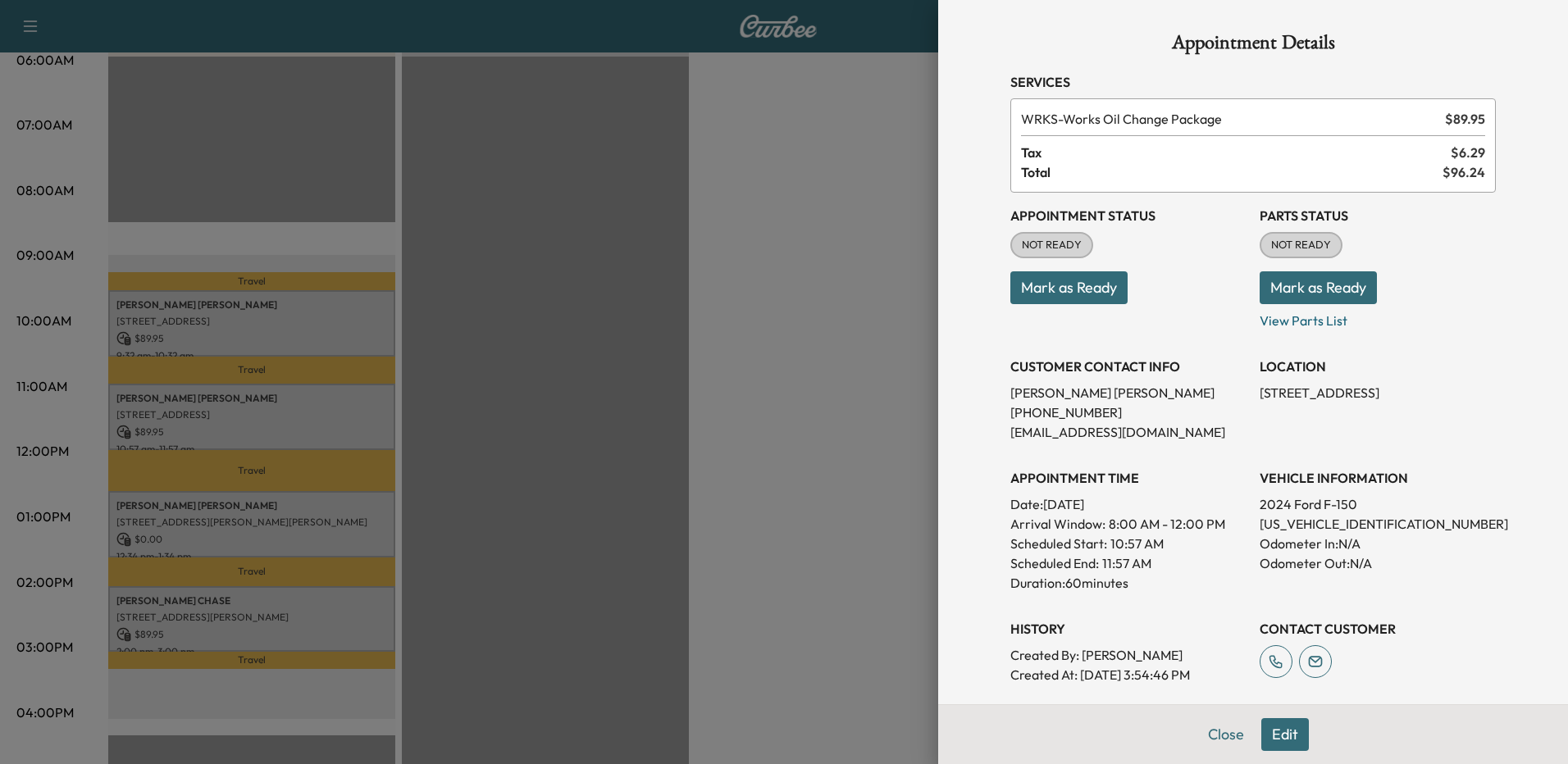
click at [1267, 729] on button "Edit" at bounding box center [1285, 734] width 48 height 33
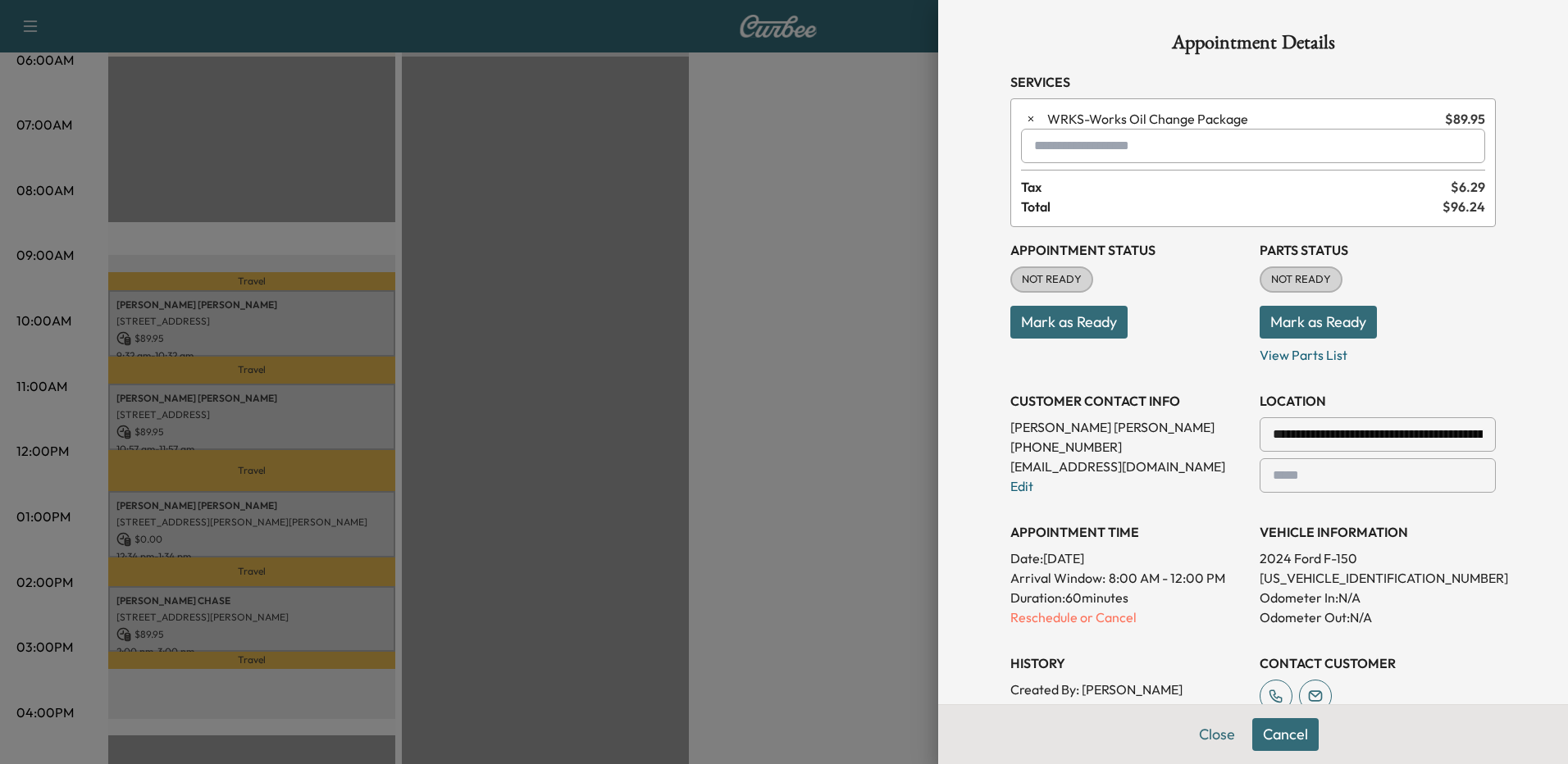
click at [1022, 616] on p "Reschedule or Cancel" at bounding box center [1128, 616] width 236 height 20
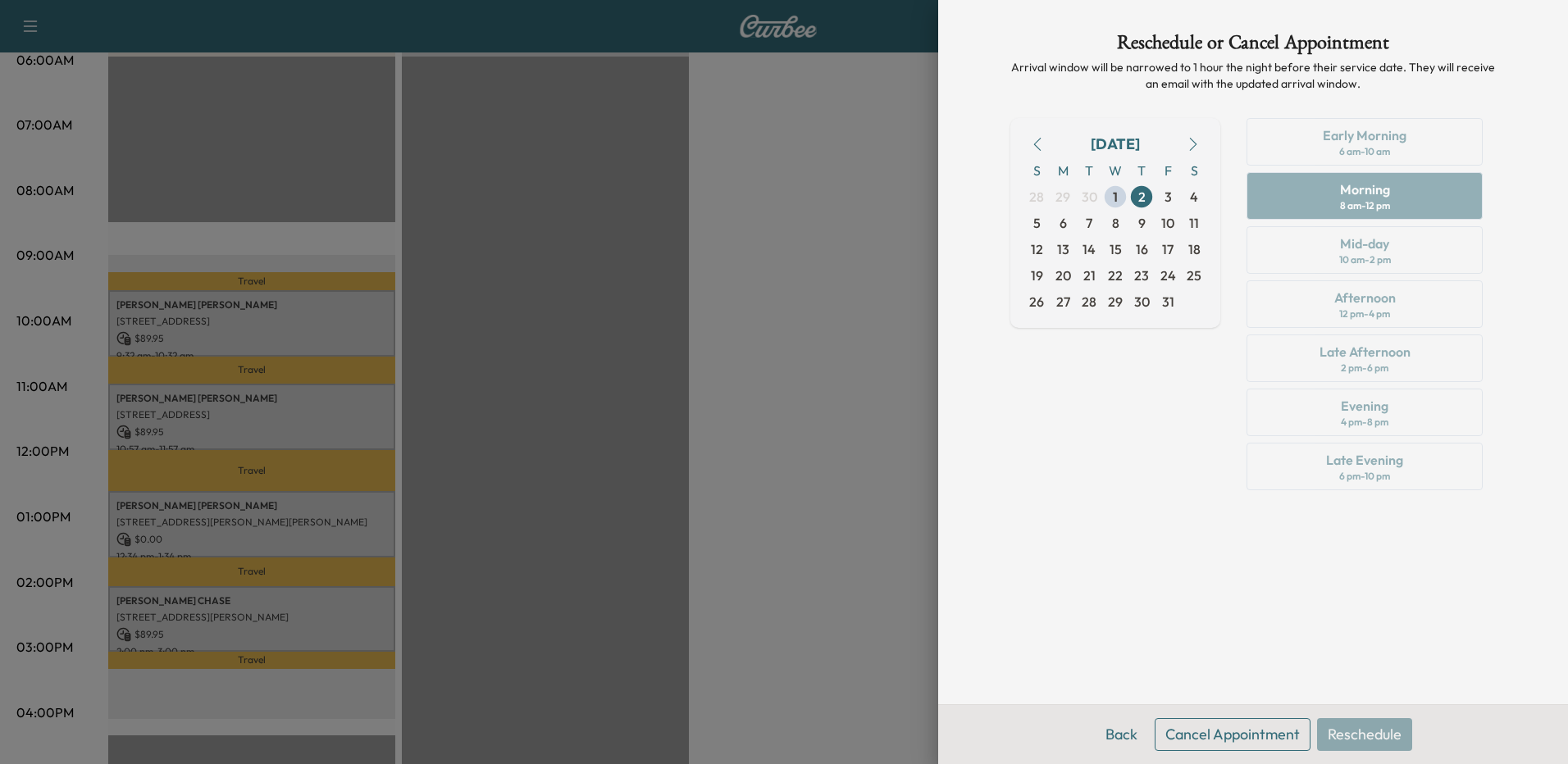
click at [1062, 224] on span "6" at bounding box center [1062, 222] width 7 height 20
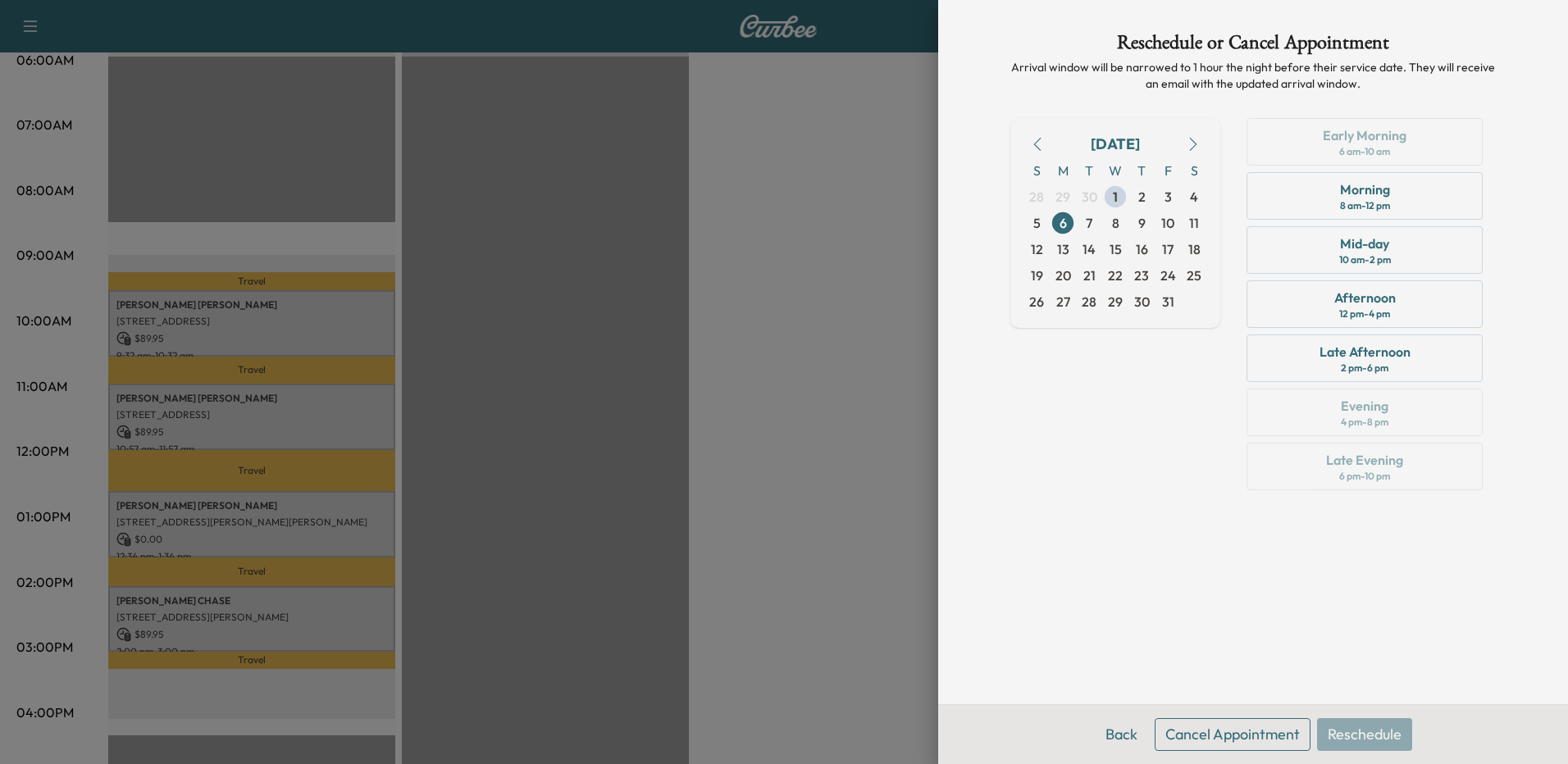
click at [1386, 202] on div "8 am - 12 pm" at bounding box center [1365, 205] width 50 height 13
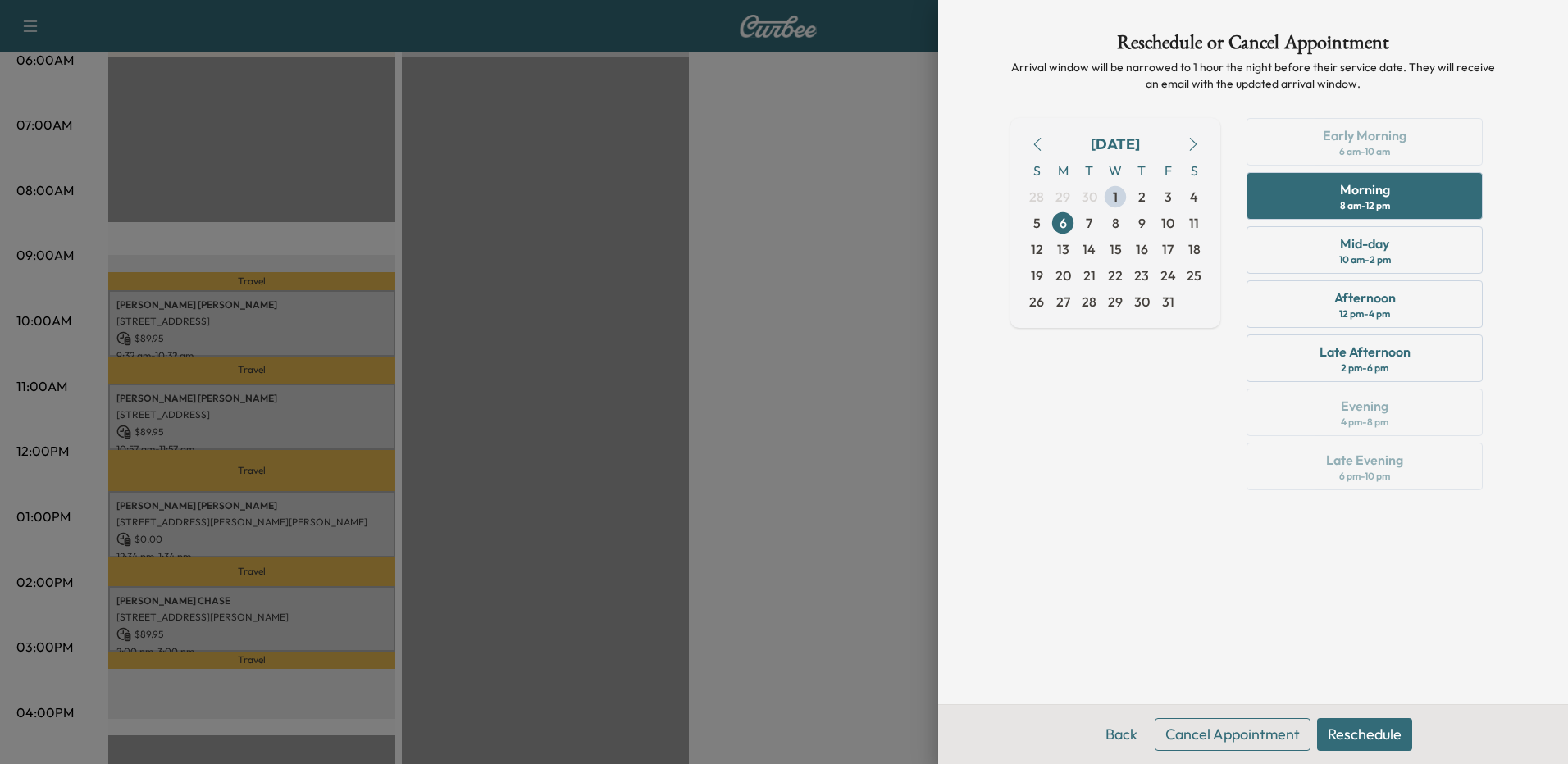
click at [1388, 734] on button "Reschedule" at bounding box center [1364, 734] width 95 height 33
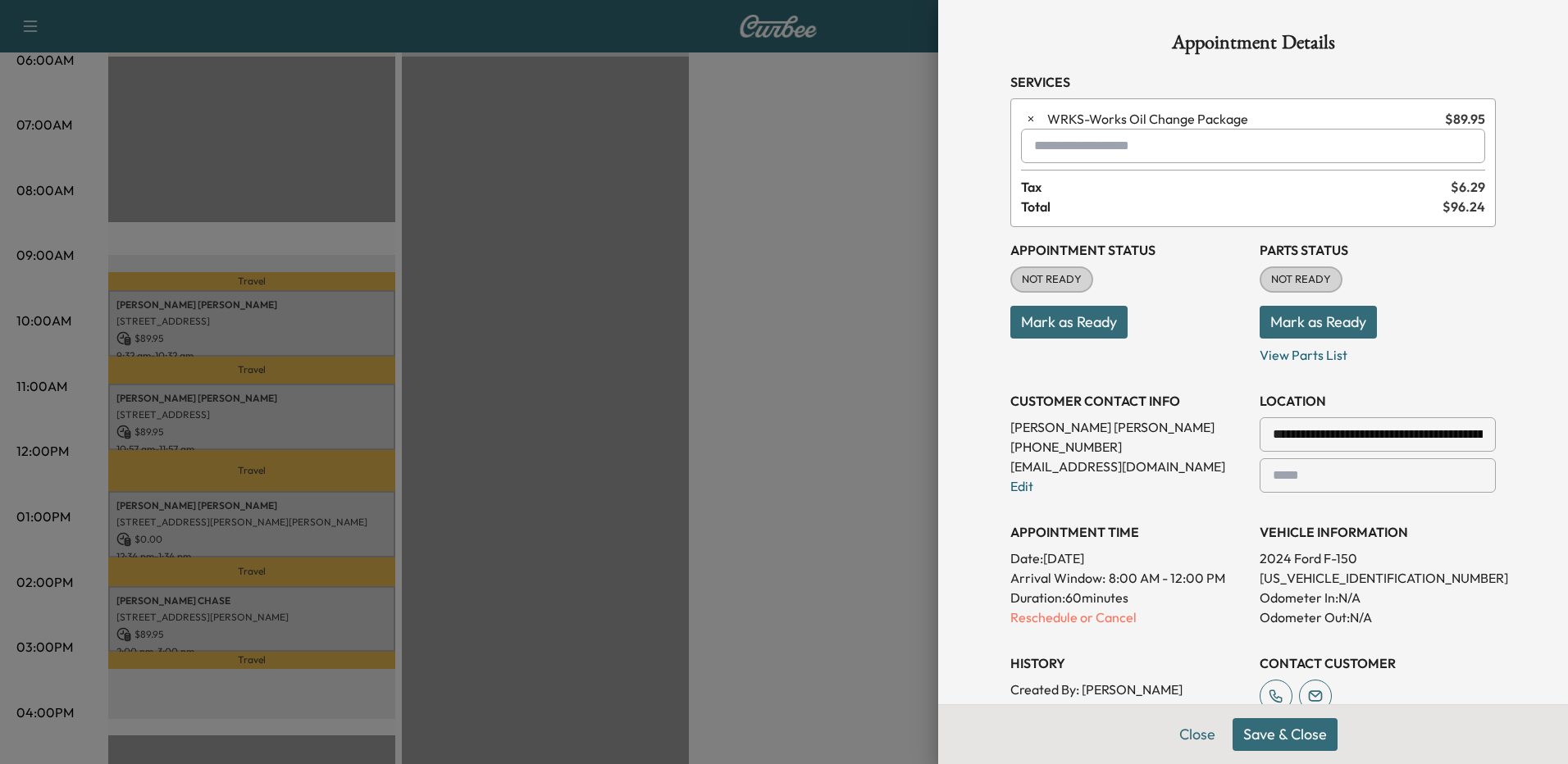
click at [1267, 734] on button "Save & Close" at bounding box center [1285, 734] width 105 height 33
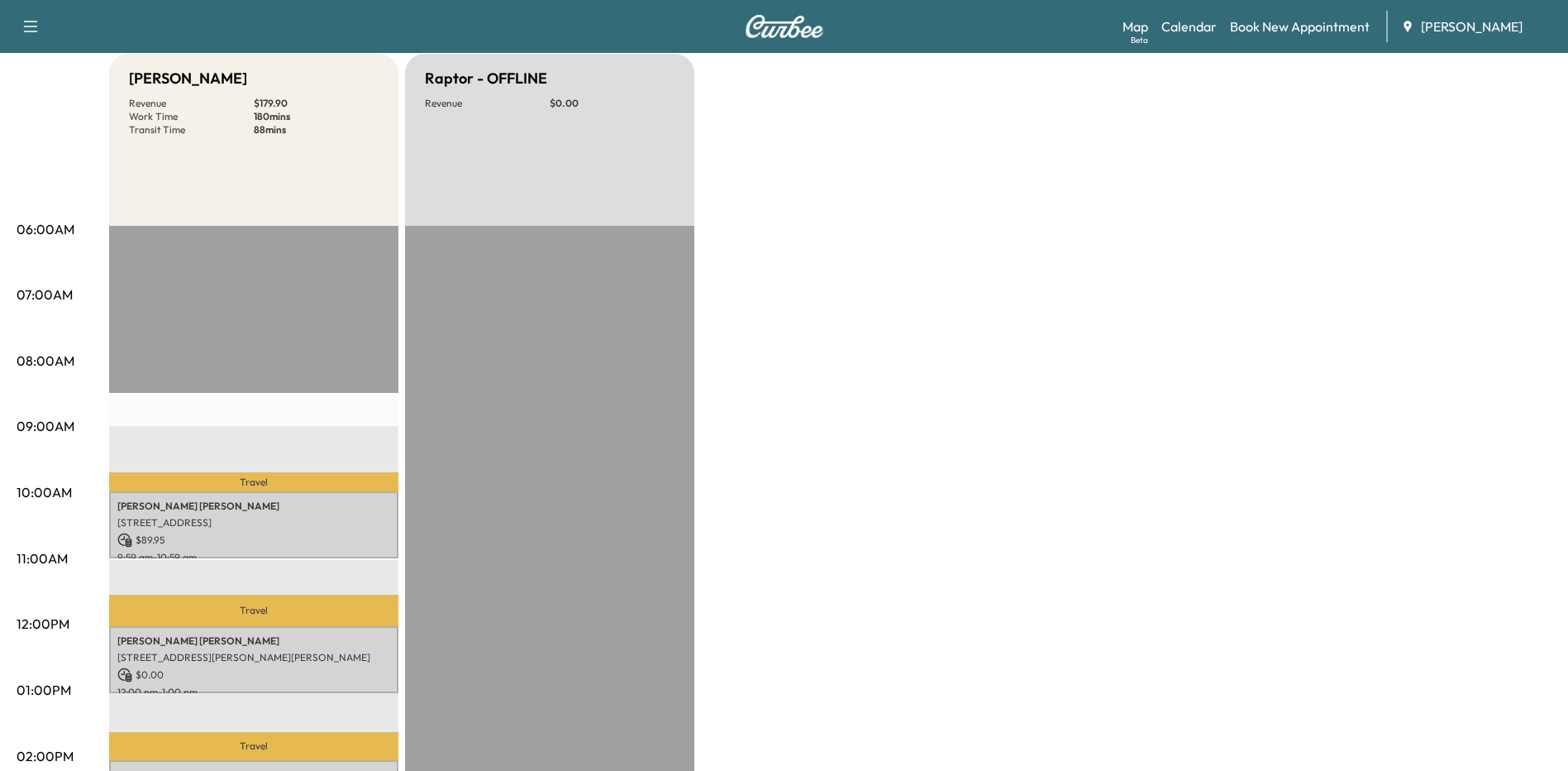
scroll to position [0, 0]
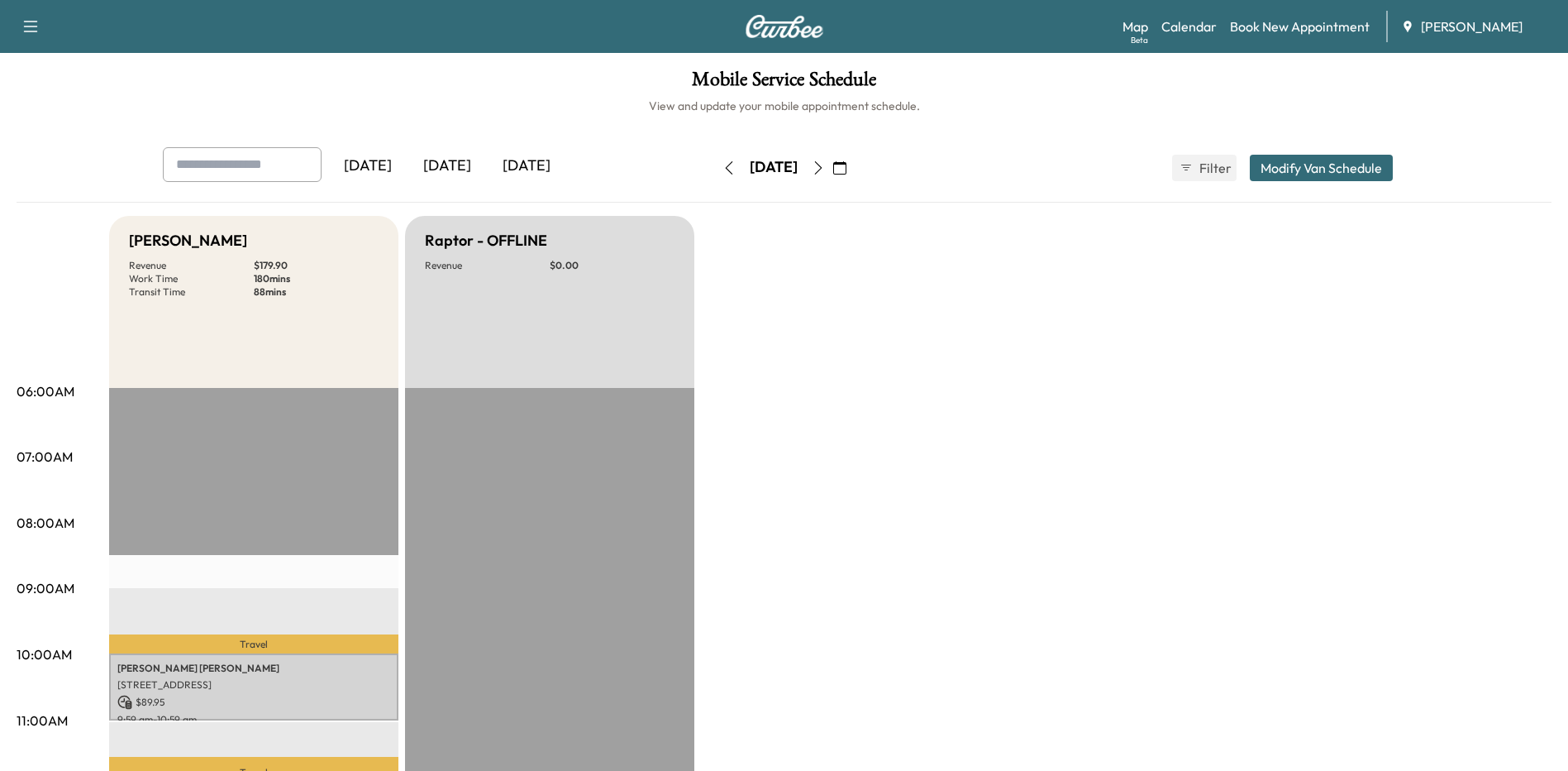
click at [825, 171] on icon "button" at bounding box center [818, 167] width 13 height 13
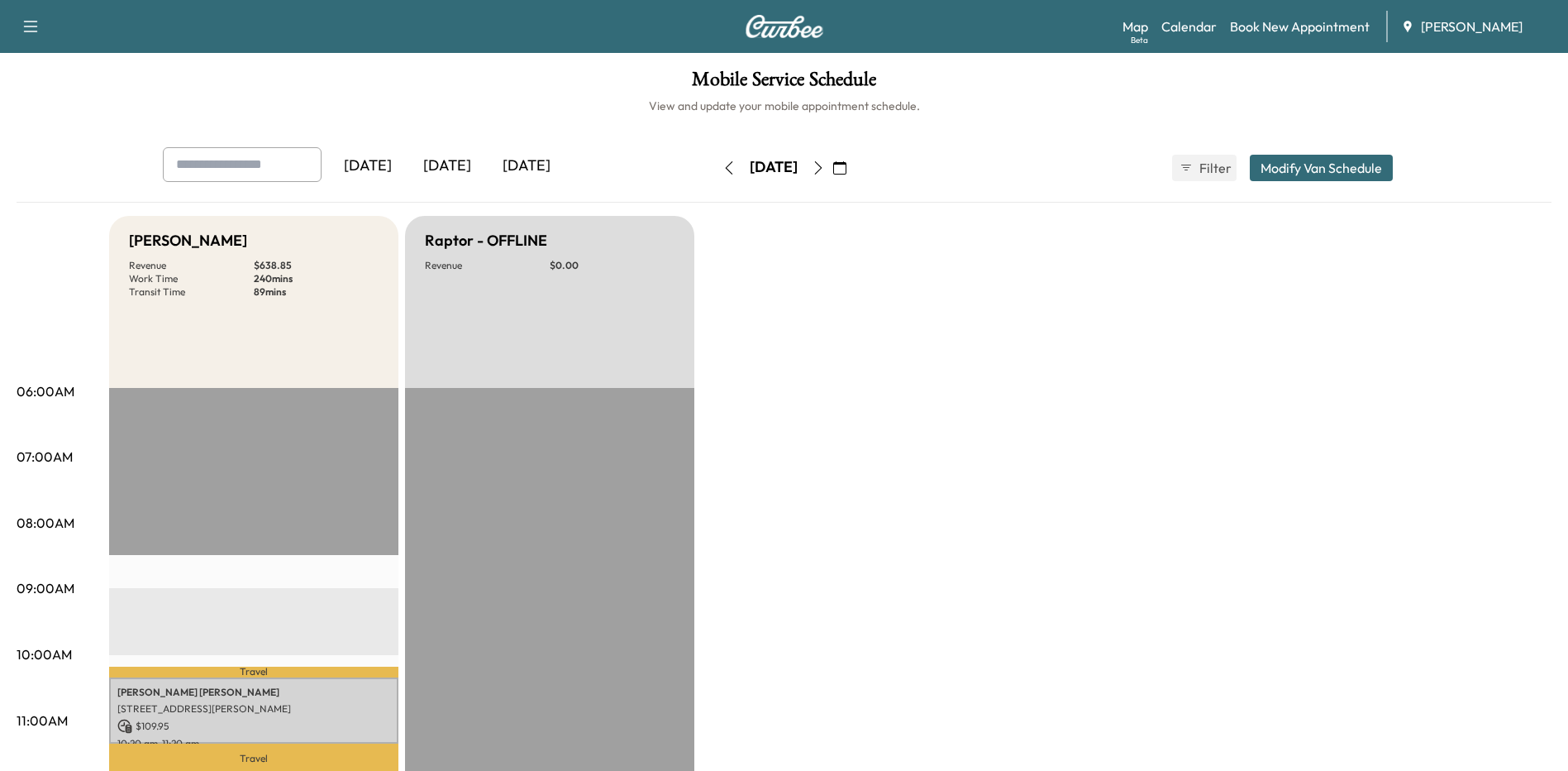
click at [854, 171] on button "button" at bounding box center [840, 167] width 28 height 26
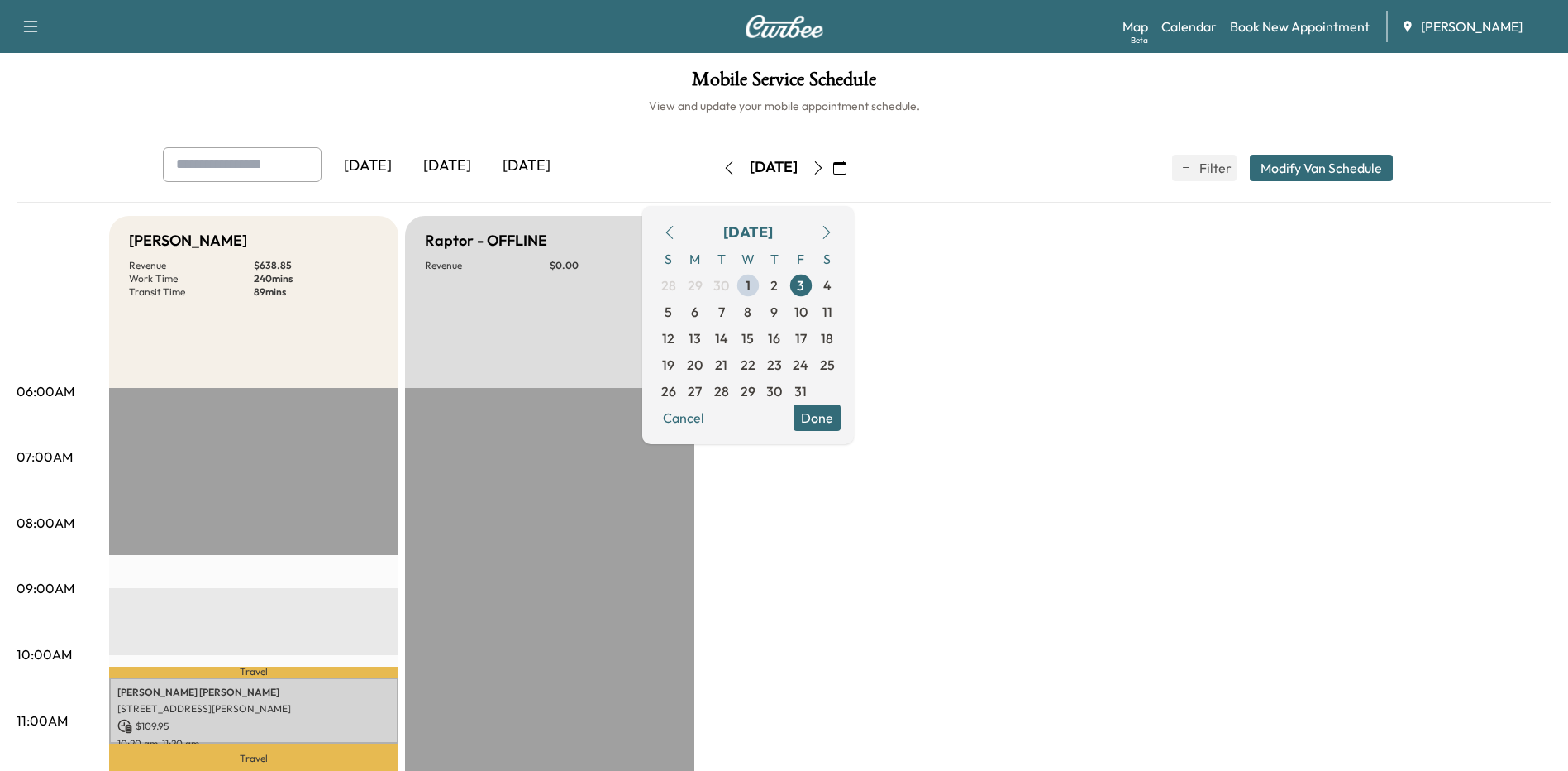
click at [699, 315] on span "6" at bounding box center [695, 311] width 7 height 20
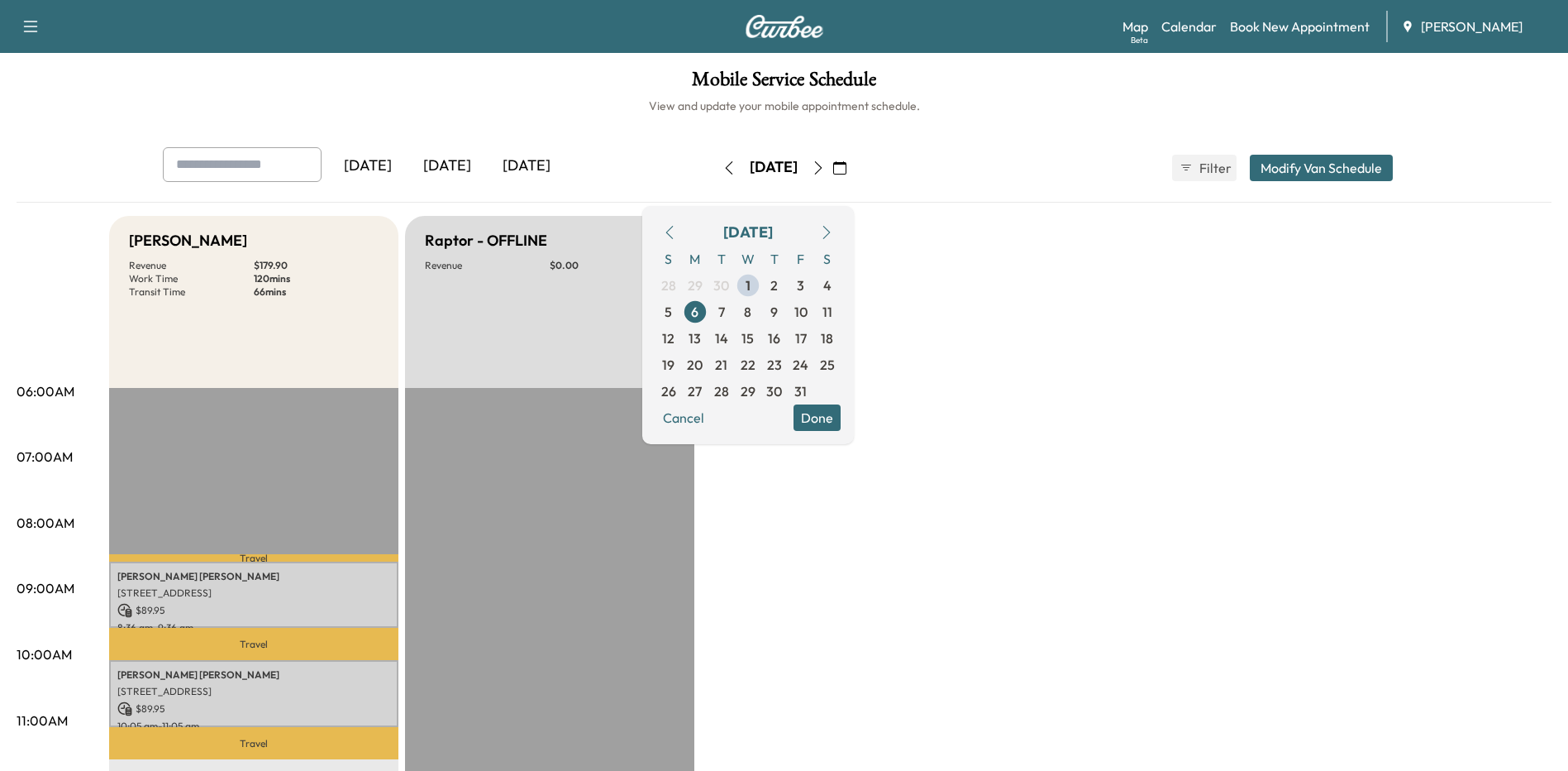
click at [841, 415] on button "Done" at bounding box center [817, 418] width 47 height 26
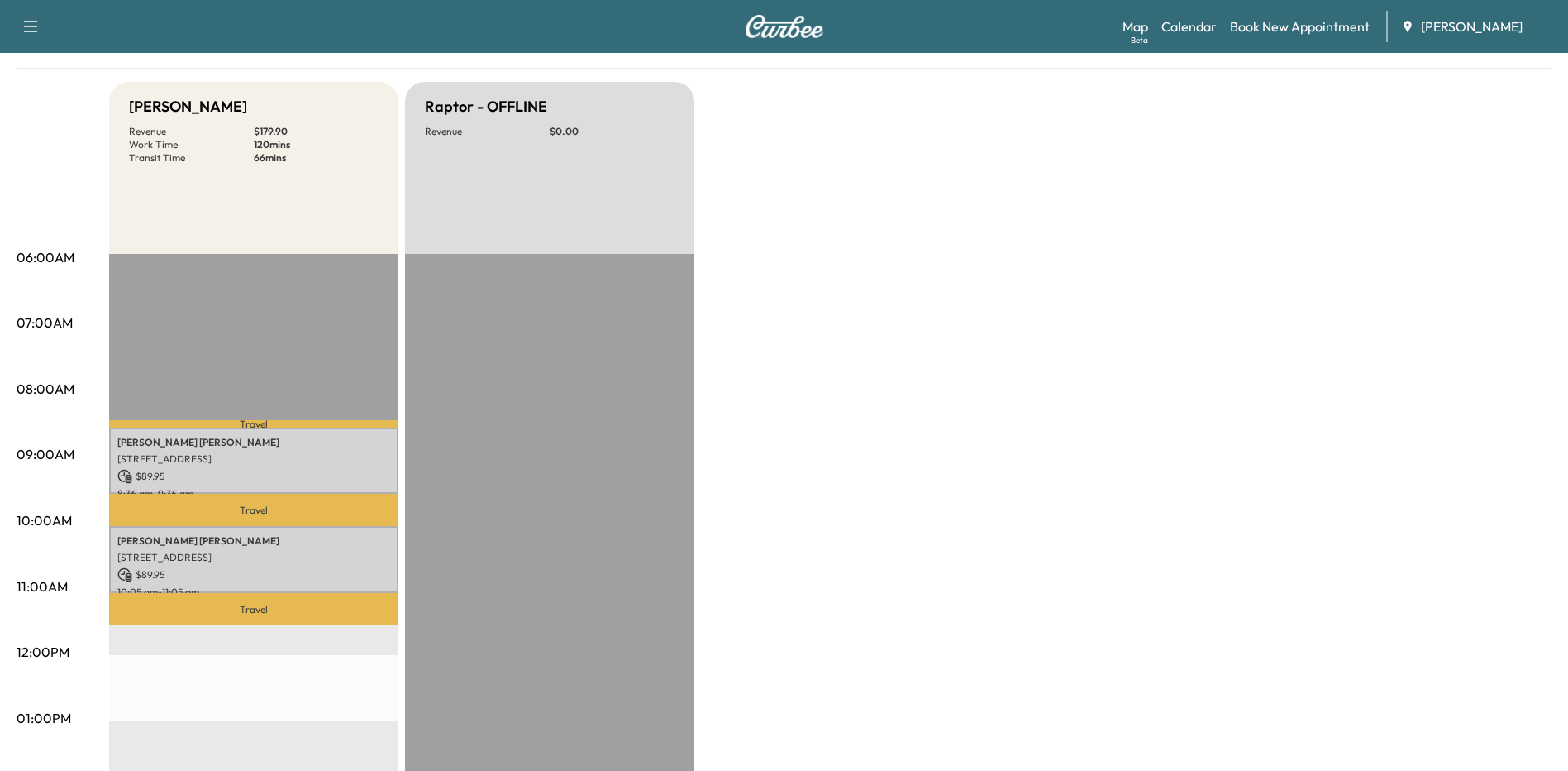
scroll to position [166, 0]
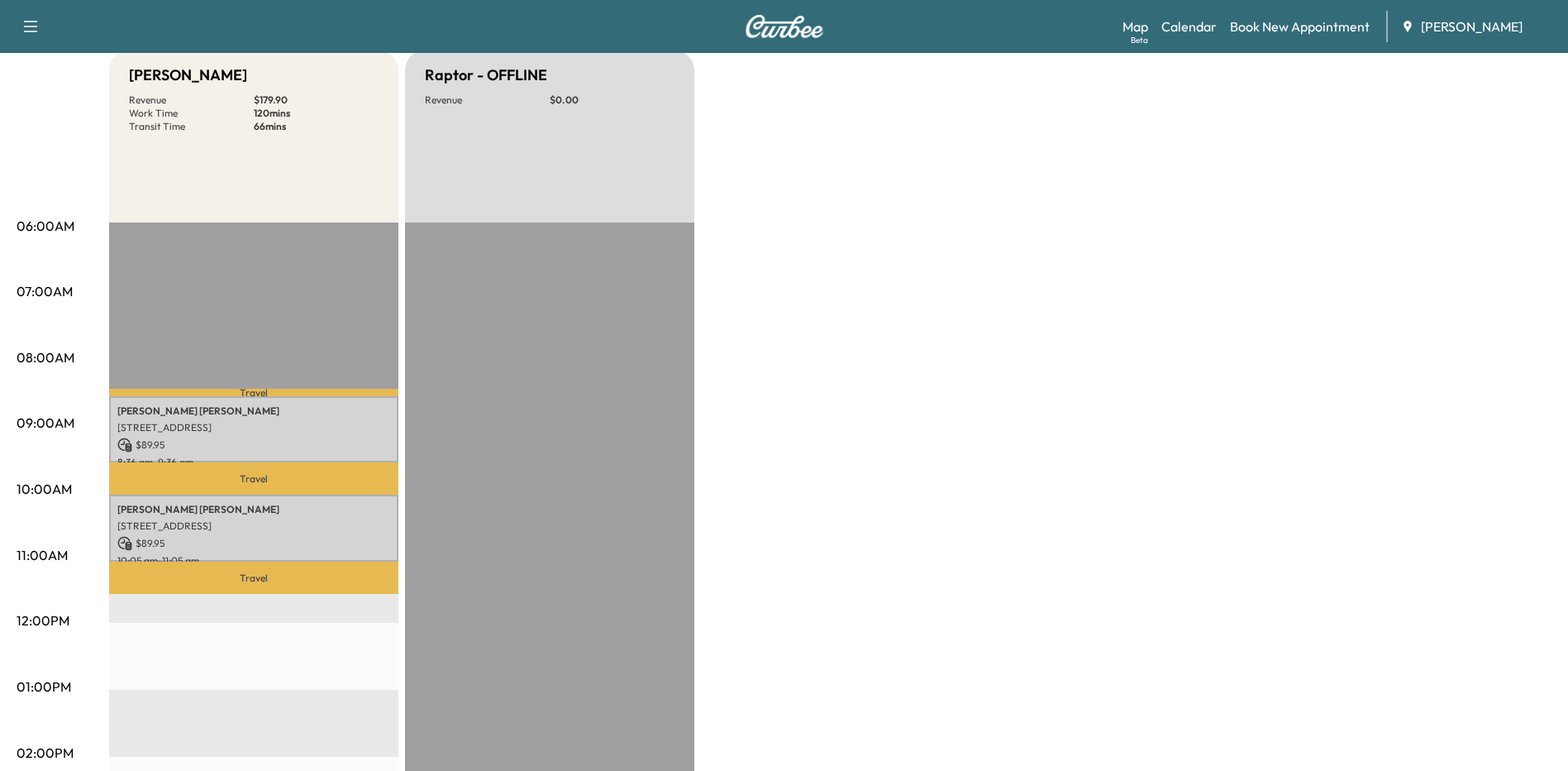
drag, startPoint x: 829, startPoint y: 548, endPoint x: 836, endPoint y: 544, distance: 8.1
click at [832, 548] on div "Bronco - [PERSON_NAME] Revenue $ 179.90 Work Time 120 mins Transit Time 66 mins…" at bounding box center [830, 671] width 1443 height 1241
click at [1467, 322] on div "Bronco - [PERSON_NAME] Revenue $ 179.90 Work Time 120 mins Transit Time 66 mins…" at bounding box center [830, 671] width 1443 height 1241
